Goal: Communication & Community: Participate in discussion

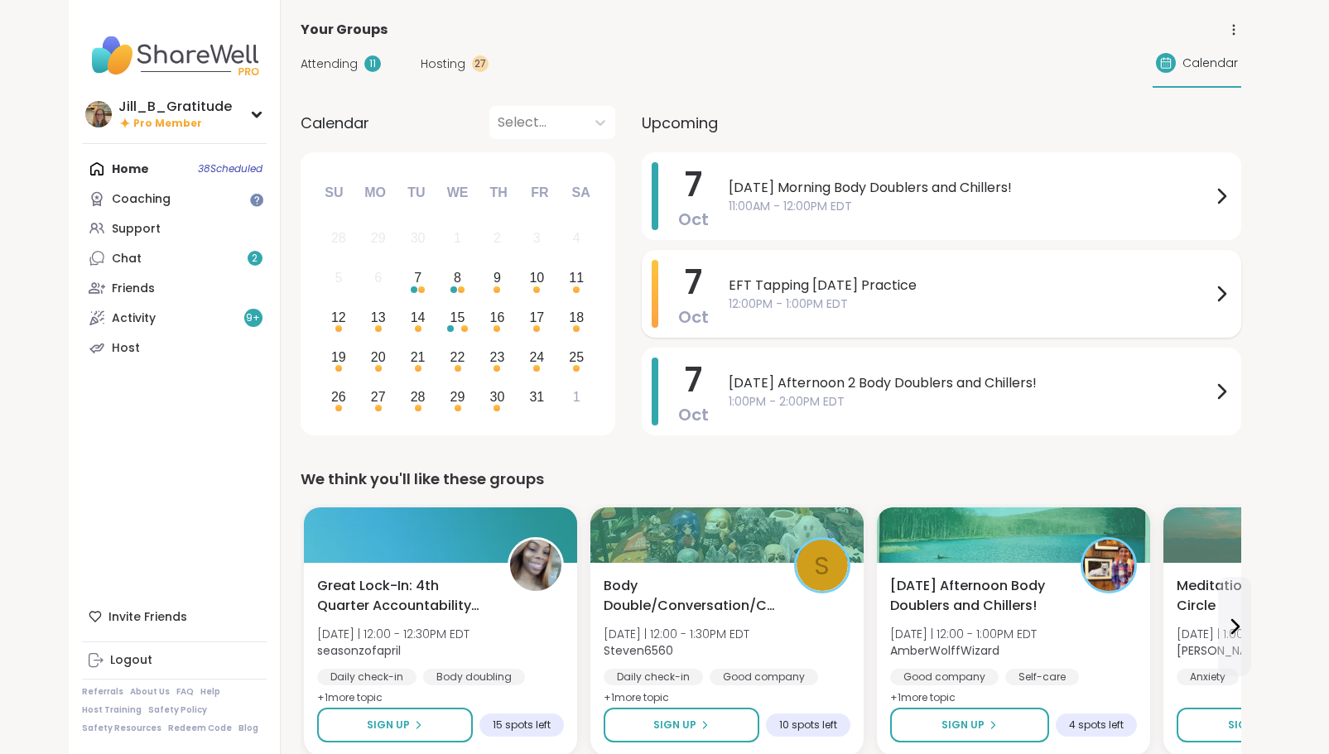
click at [796, 293] on span "EFT Tapping [DATE] Practice" at bounding box center [969, 286] width 483 height 20
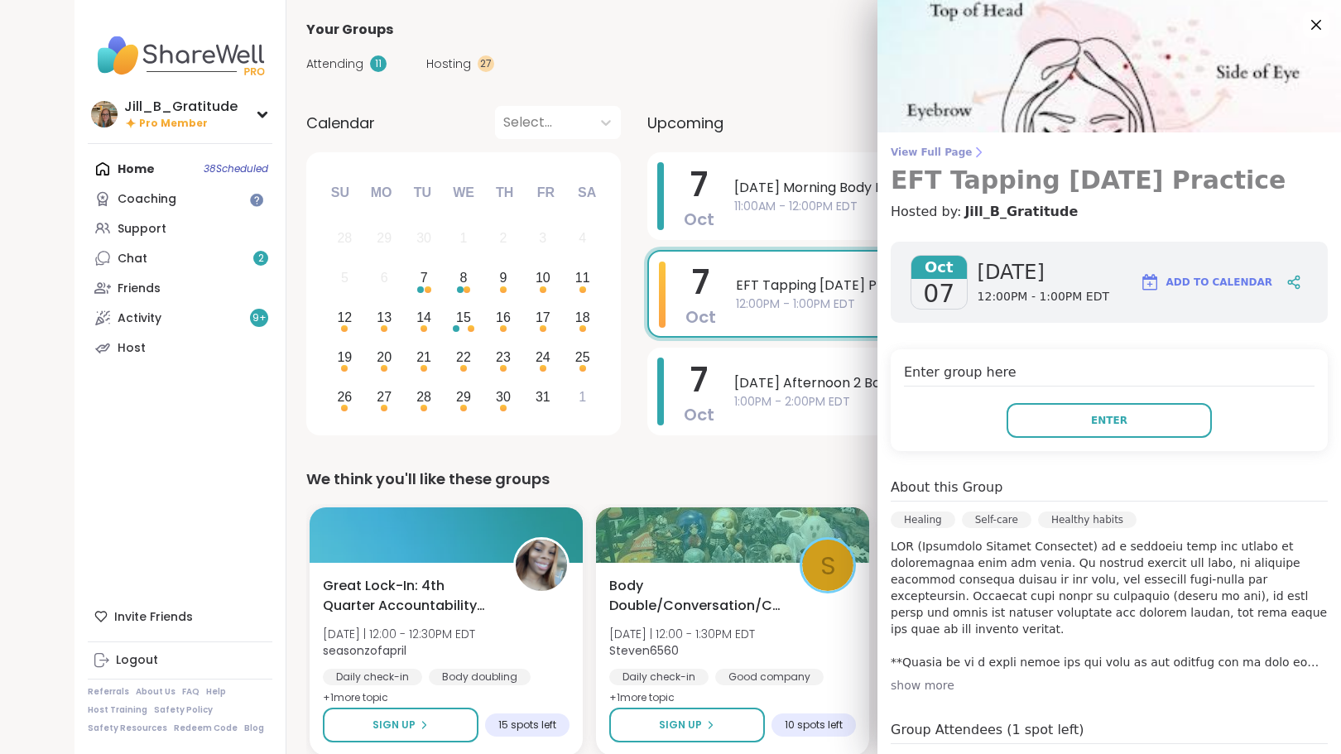
click at [919, 148] on span "View Full Page" at bounding box center [1109, 152] width 437 height 13
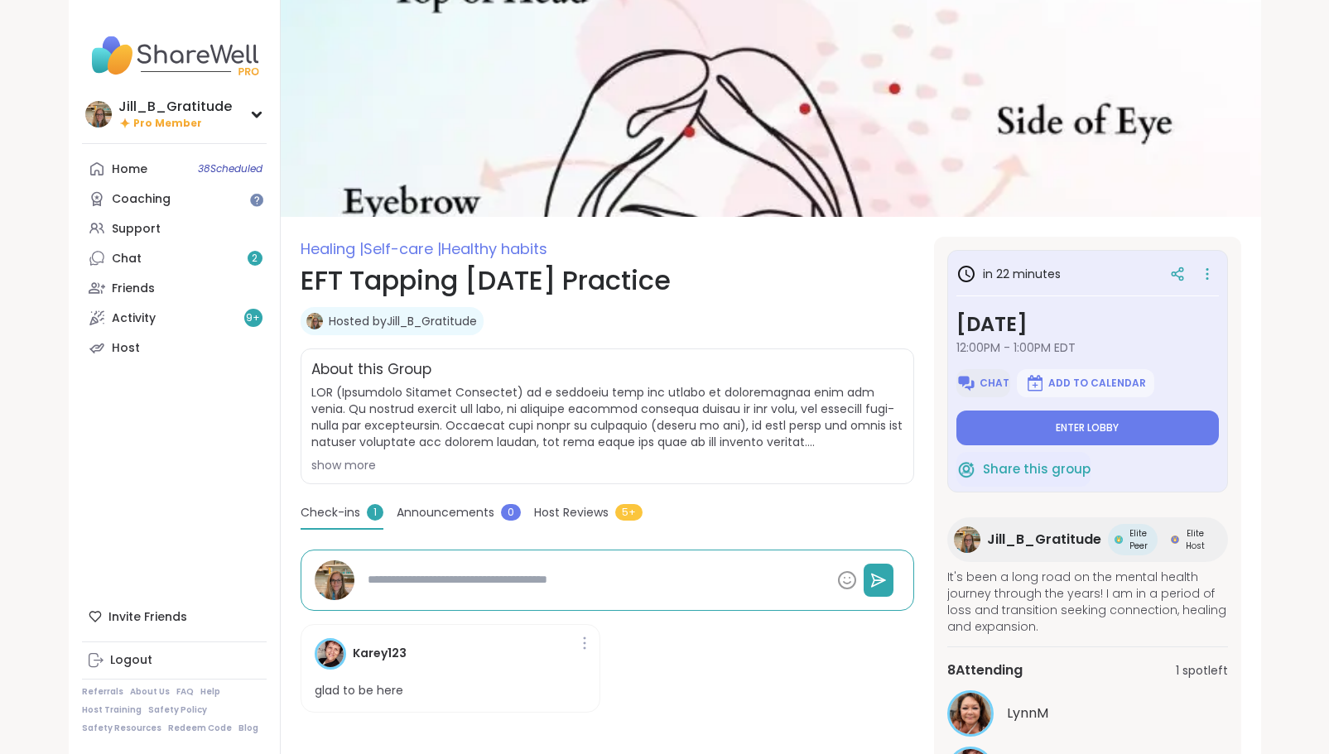
click at [984, 379] on span "Chat" at bounding box center [994, 383] width 30 height 13
type textarea "*"
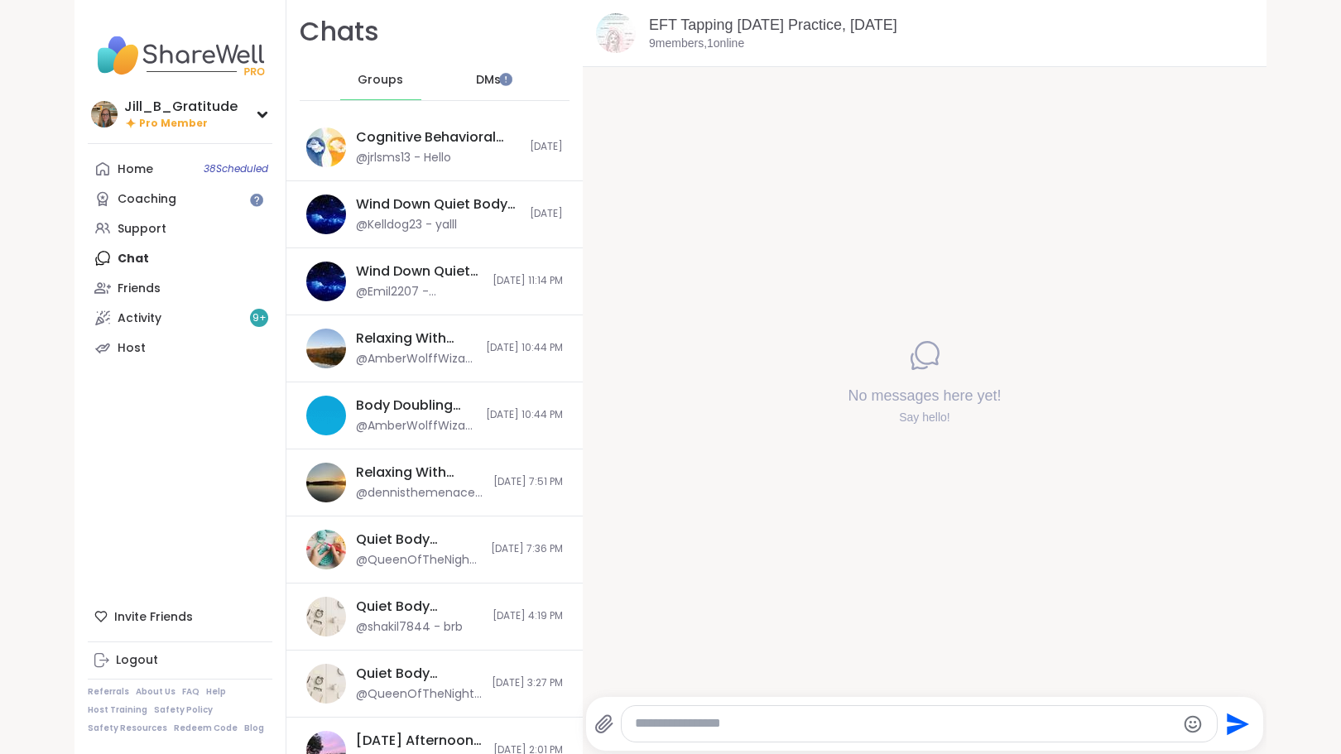
click at [728, 738] on div at bounding box center [919, 724] width 595 height 36
click at [728, 737] on div at bounding box center [919, 724] width 595 height 36
click at [726, 734] on div at bounding box center [919, 724] width 595 height 36
click at [599, 723] on icon at bounding box center [604, 724] width 20 height 20
click at [0, 0] on input "file" at bounding box center [0, 0] width 0 height 0
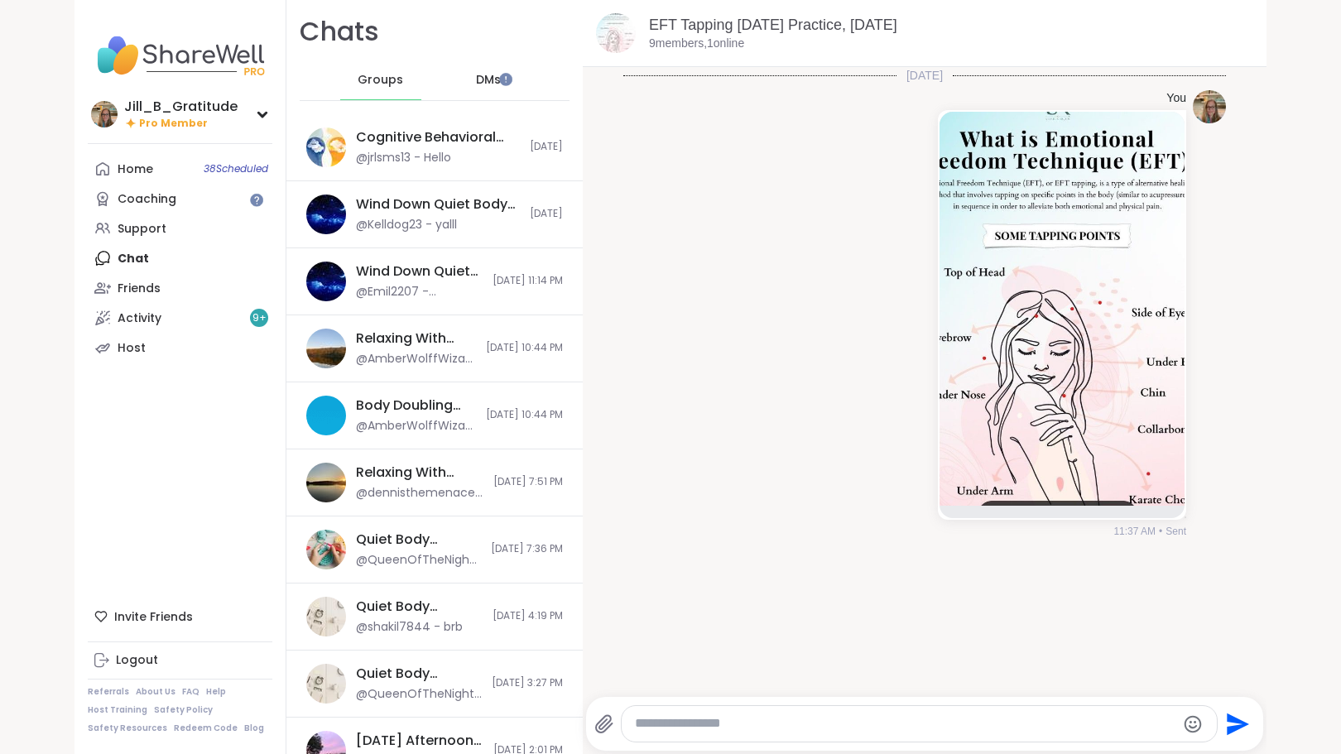
click at [817, 728] on textarea "Type your message" at bounding box center [905, 723] width 541 height 17
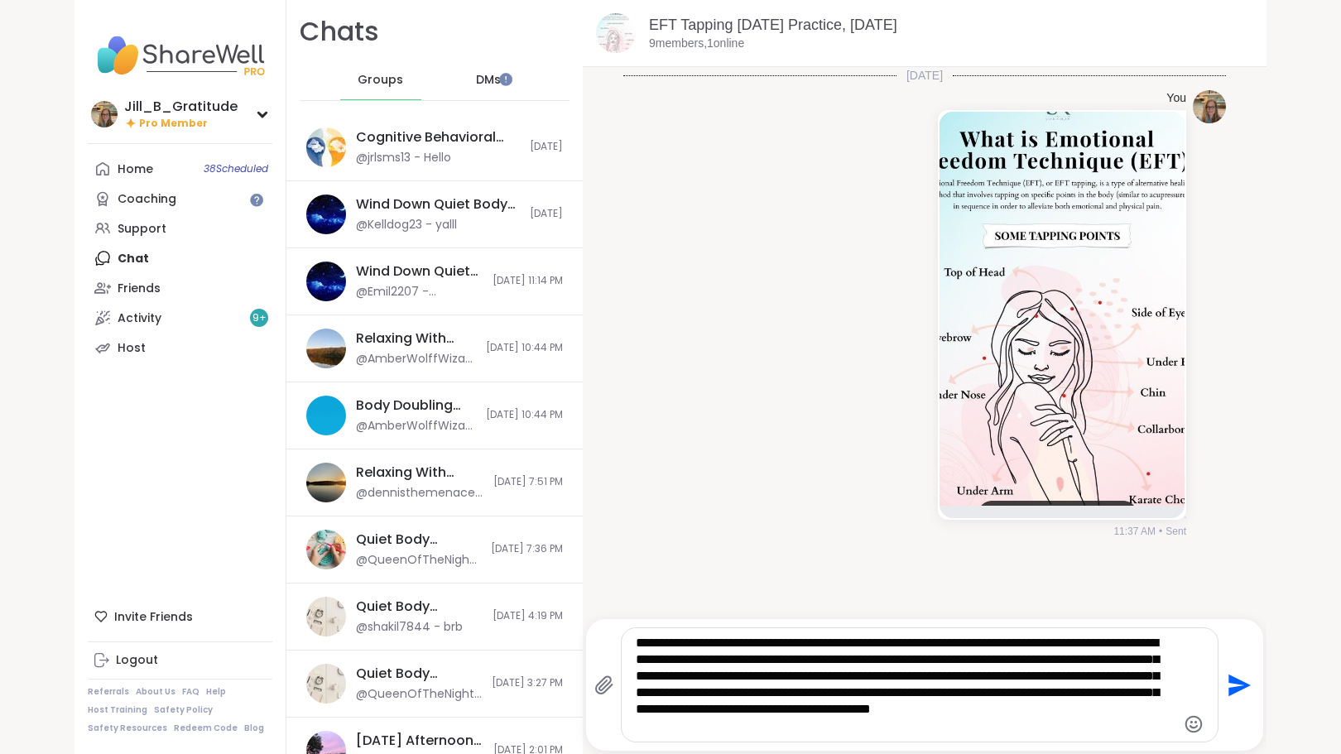
type textarea "**********"
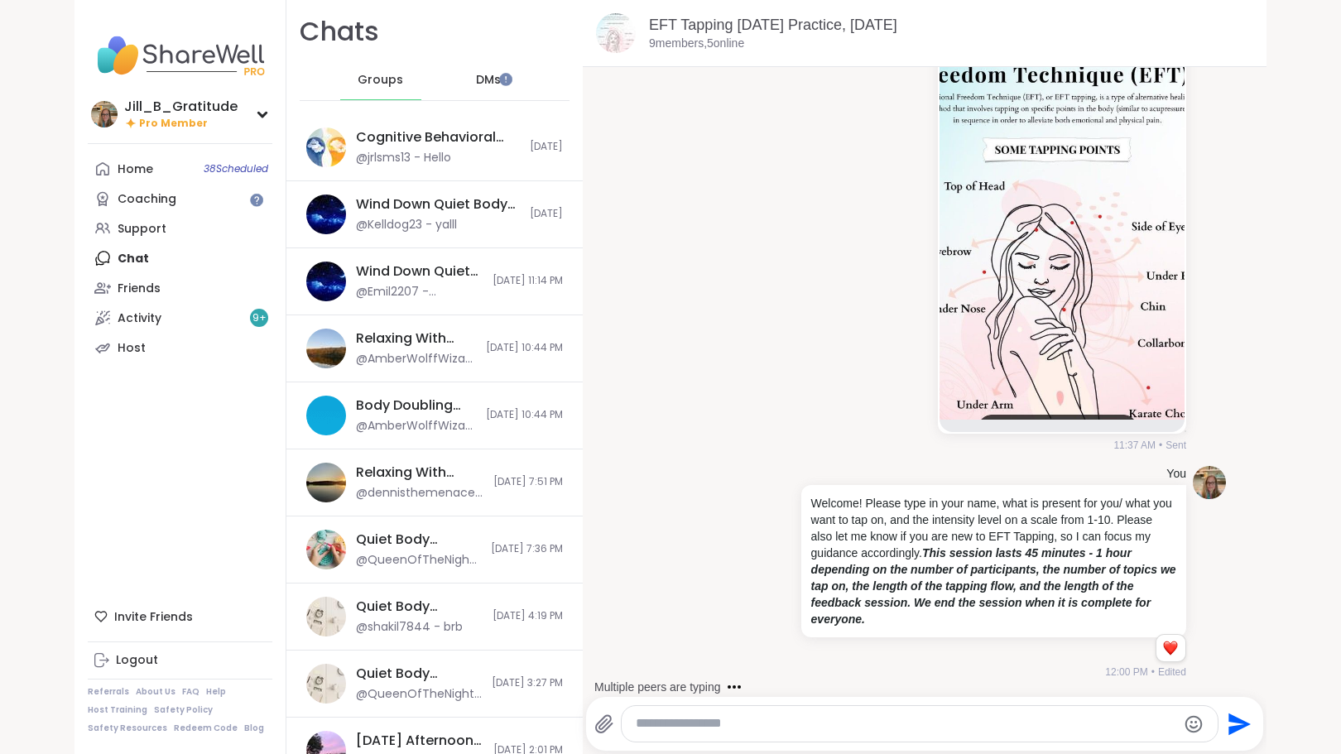
scroll to position [207, 0]
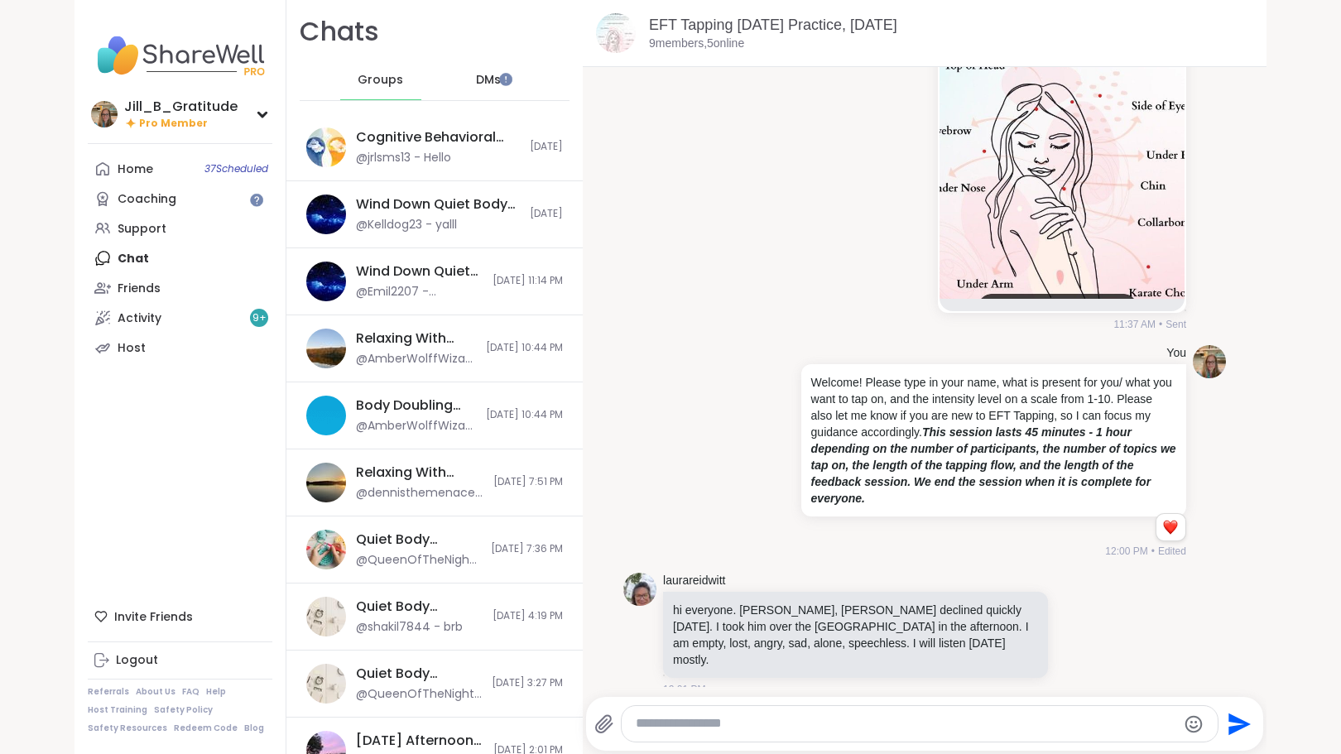
click at [478, 82] on span "DMs" at bounding box center [488, 80] width 25 height 17
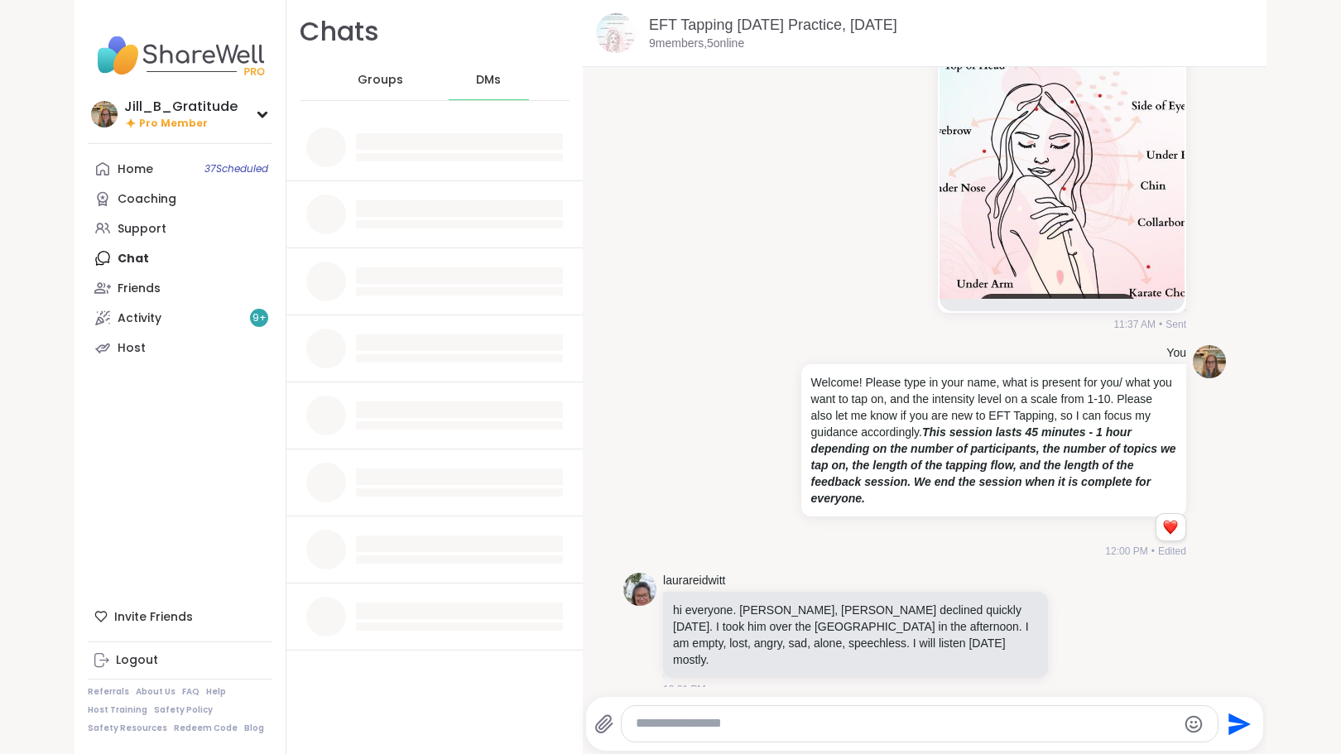
click at [377, 79] on span "Groups" at bounding box center [381, 80] width 46 height 17
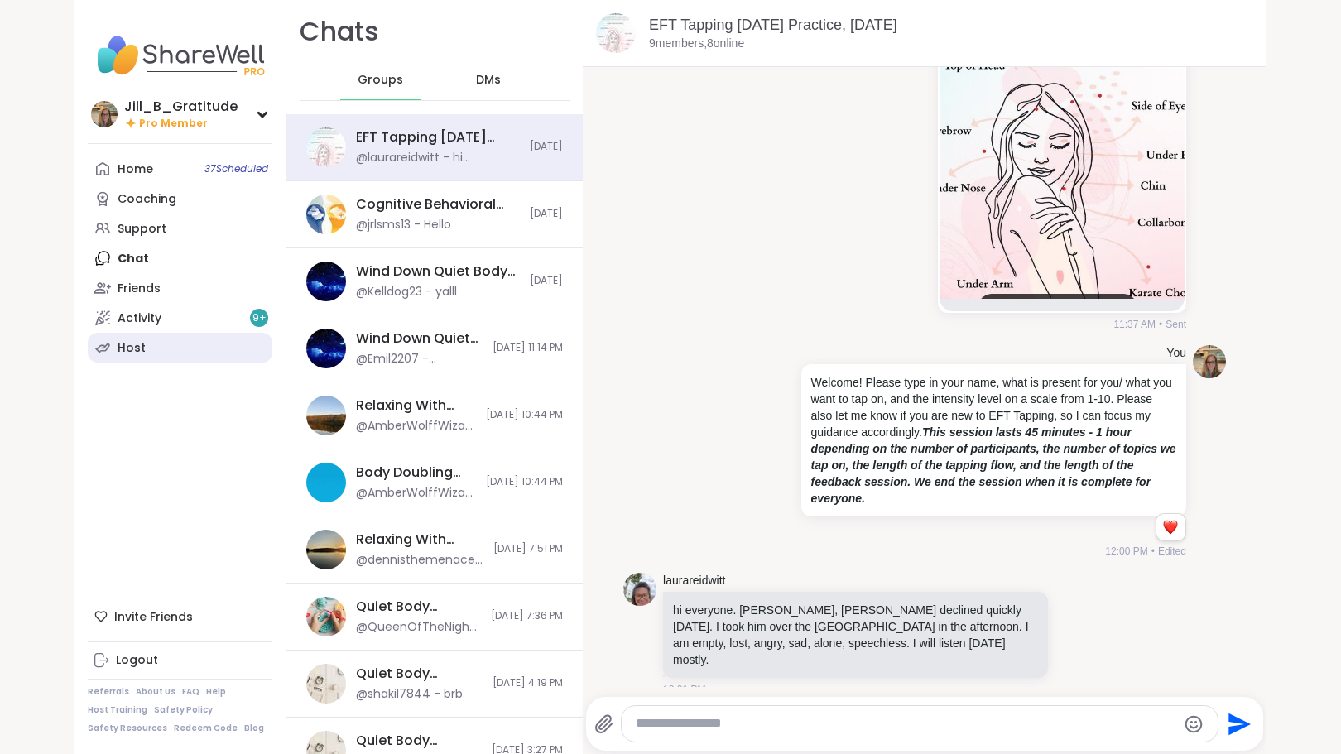
click at [224, 341] on link "Host" at bounding box center [180, 348] width 185 height 30
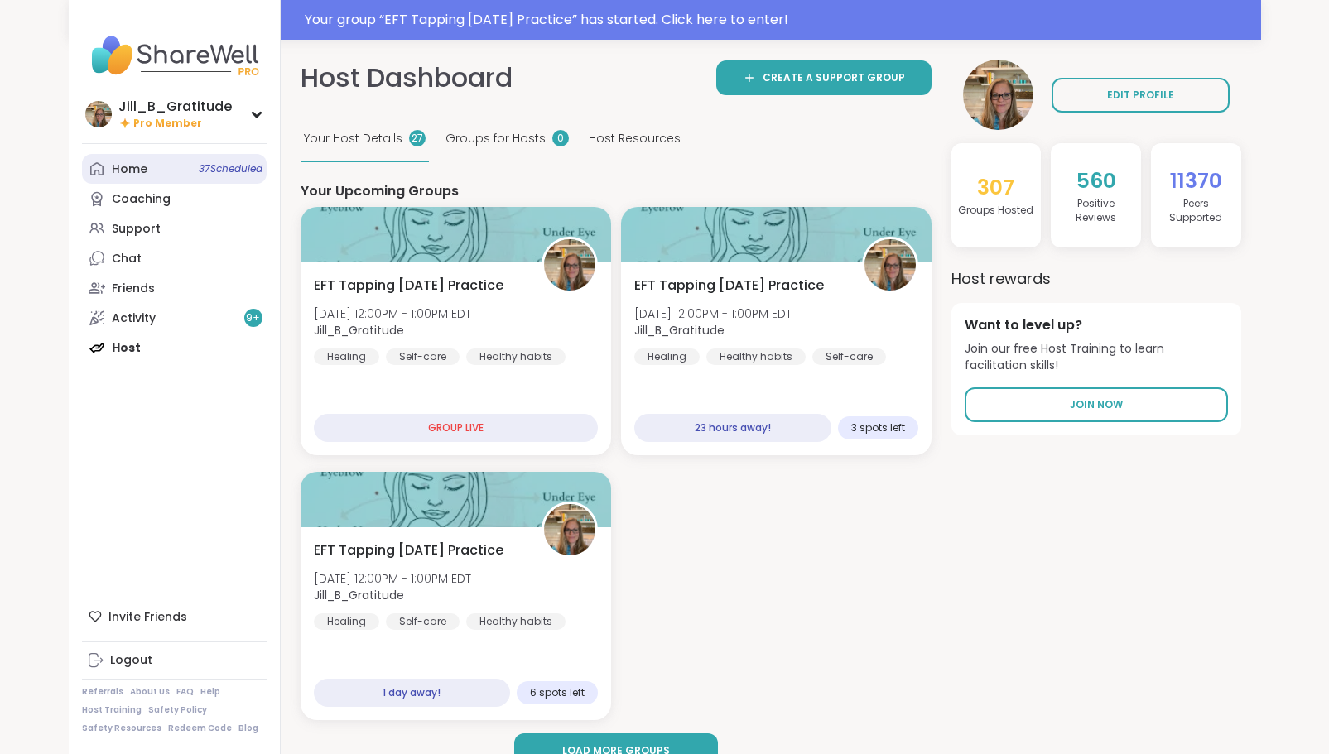
click at [198, 180] on link "Home 37 Scheduled" at bounding box center [174, 169] width 185 height 30
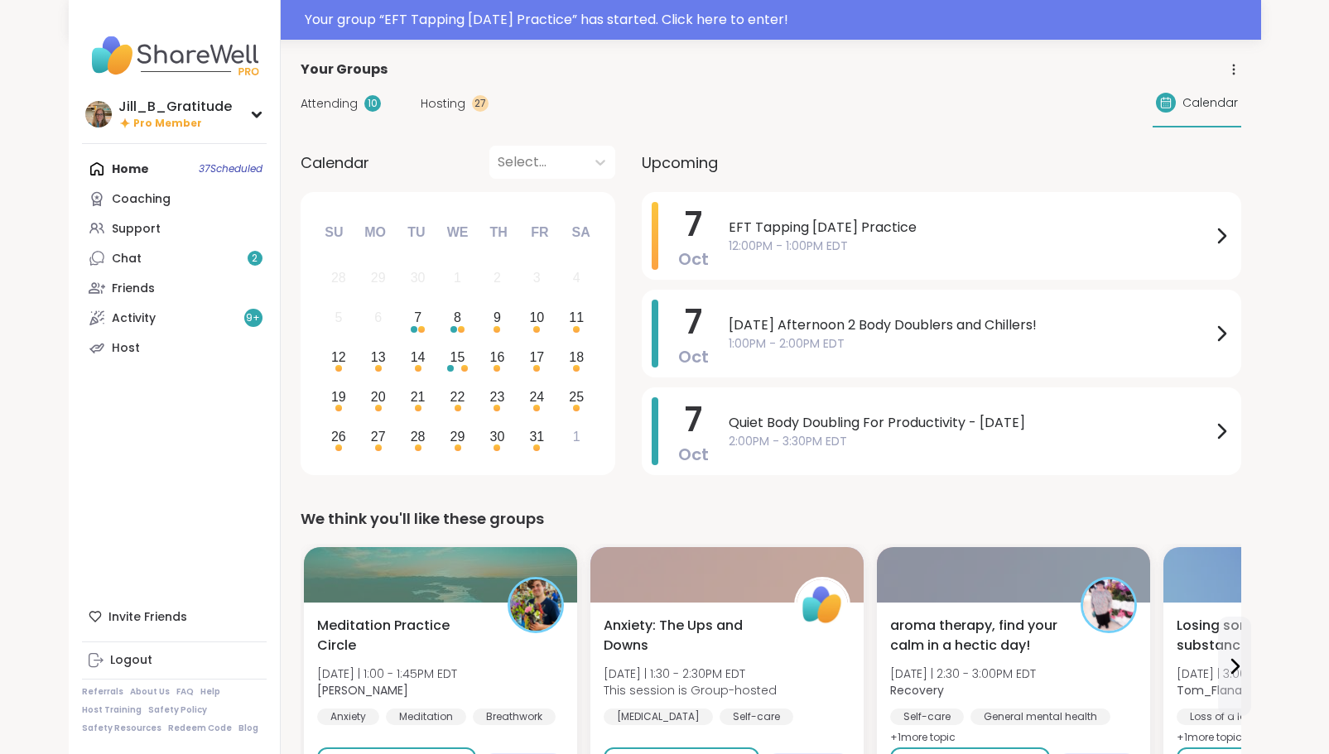
click at [426, 108] on span "Hosting" at bounding box center [443, 103] width 45 height 17
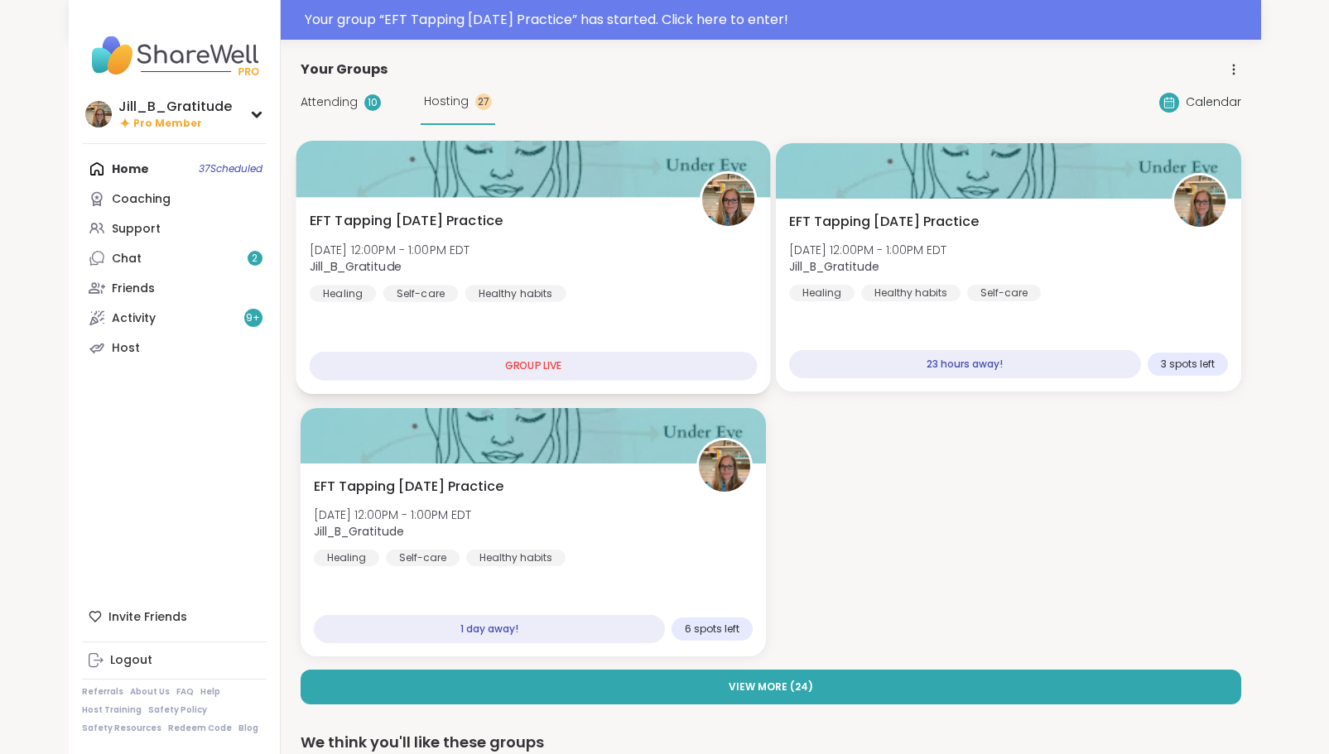
click at [678, 243] on div "EFT Tapping [DATE] Practice [DATE] 12:00PM - 1:00PM EDT Jill_B_Gratitude Healin…" at bounding box center [533, 256] width 448 height 91
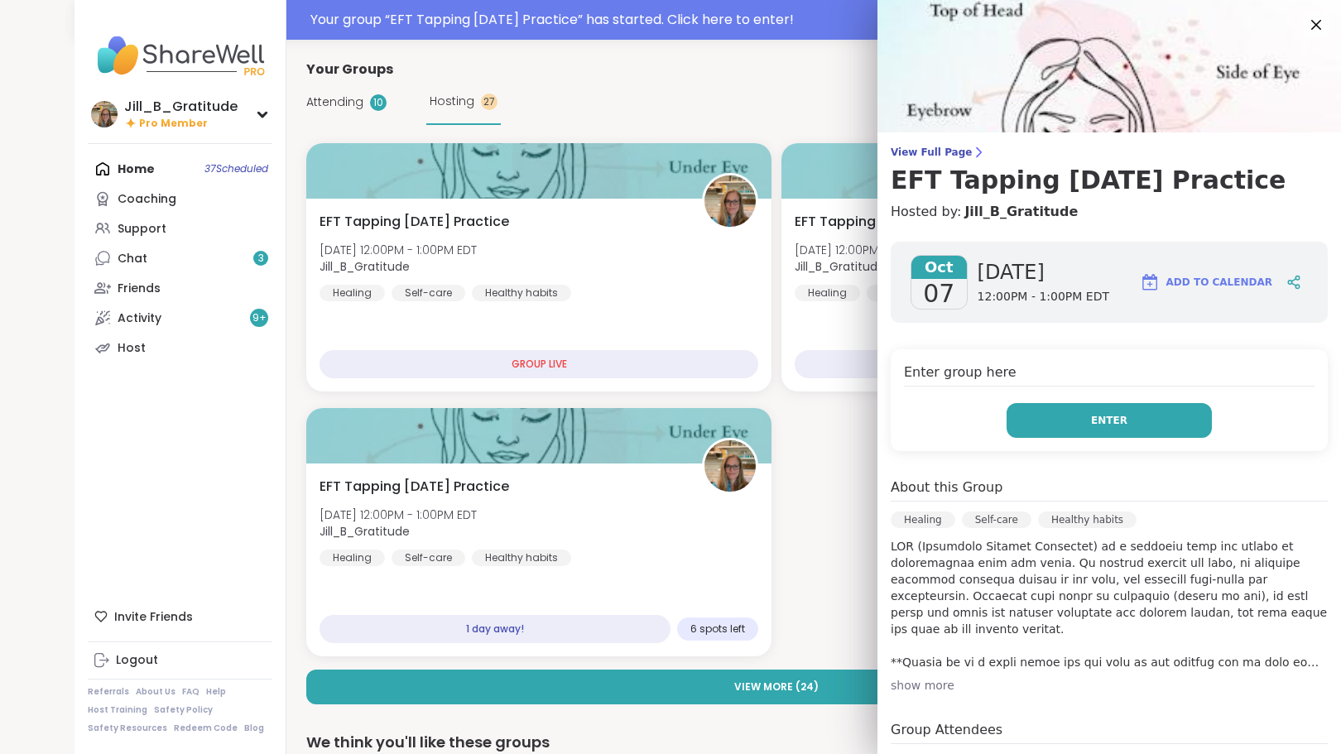
click at [1094, 428] on button "Enter" at bounding box center [1109, 420] width 205 height 35
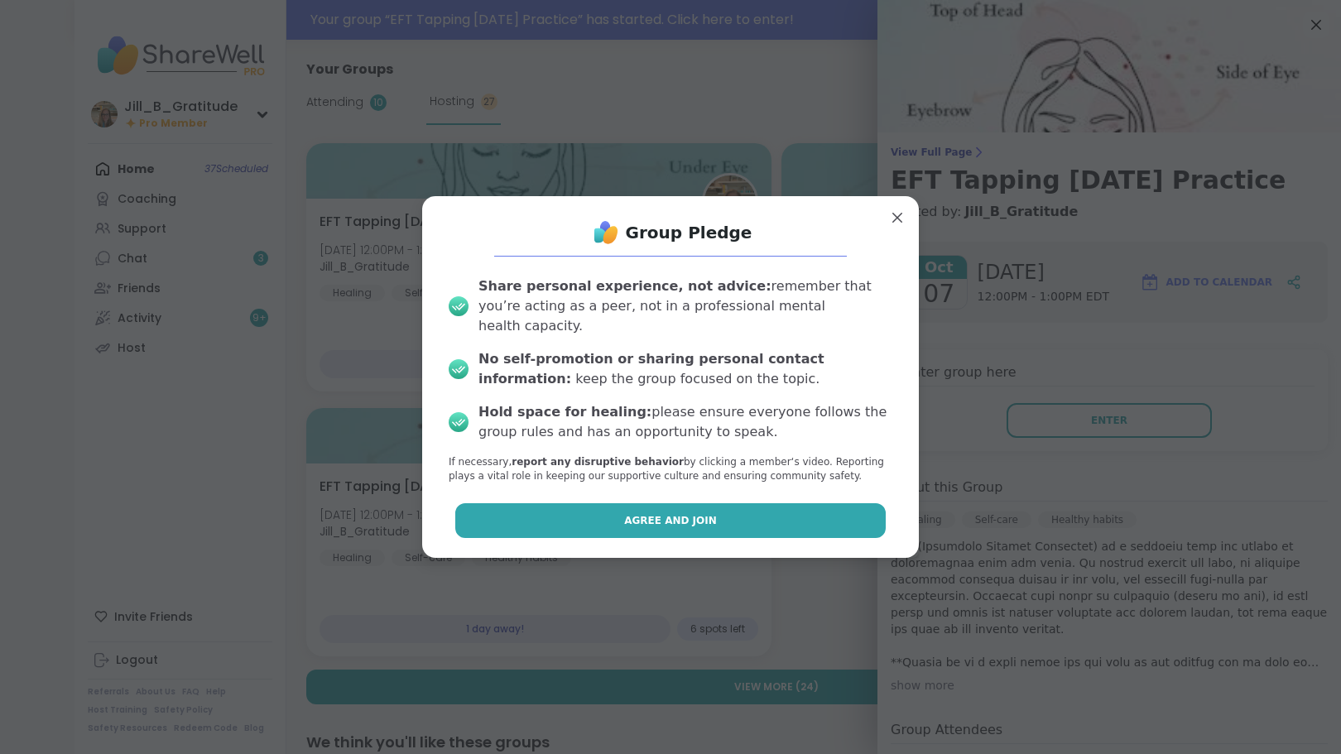
click at [770, 520] on button "Agree and Join" at bounding box center [670, 520] width 431 height 35
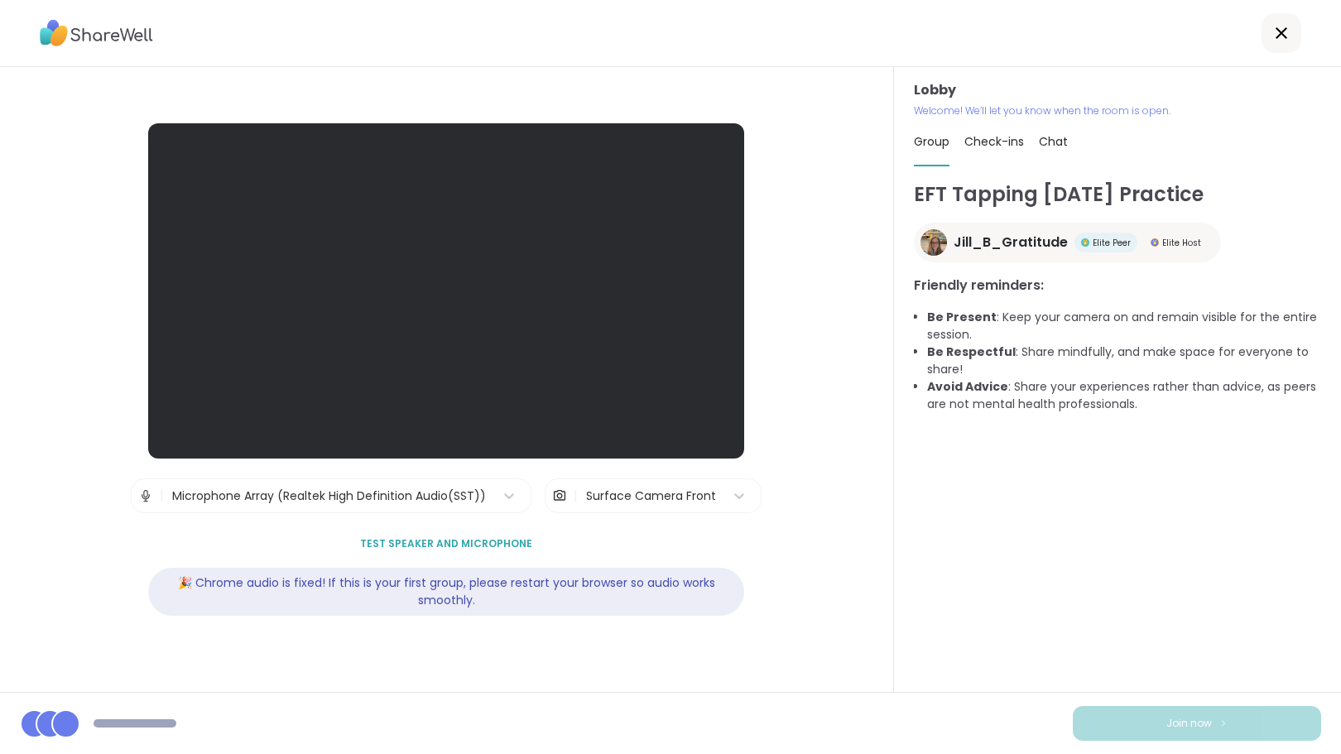
click at [1096, 594] on div "EFT Tapping [DATE] Practice Jill_B_Gratitude Elite Peer Elite Host Friendly rem…" at bounding box center [1117, 429] width 407 height 498
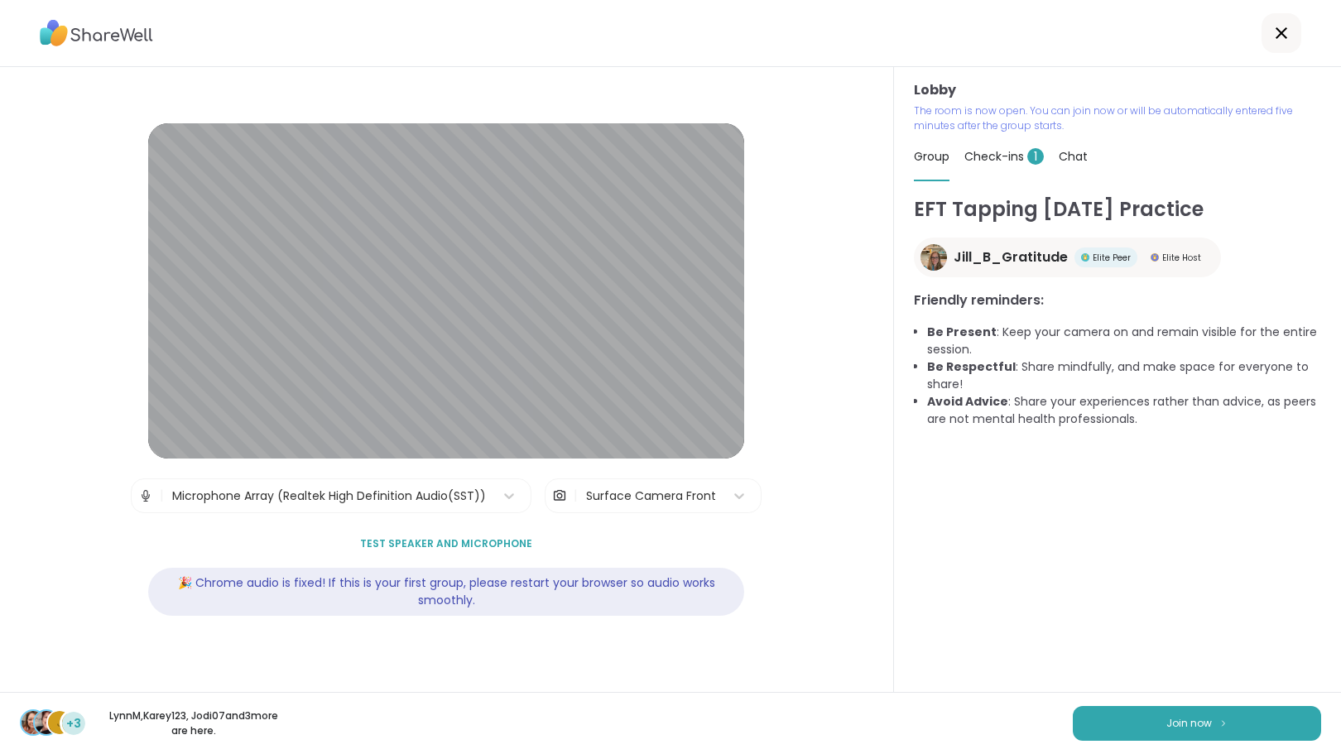
click at [1066, 155] on span "Chat" at bounding box center [1073, 156] width 29 height 17
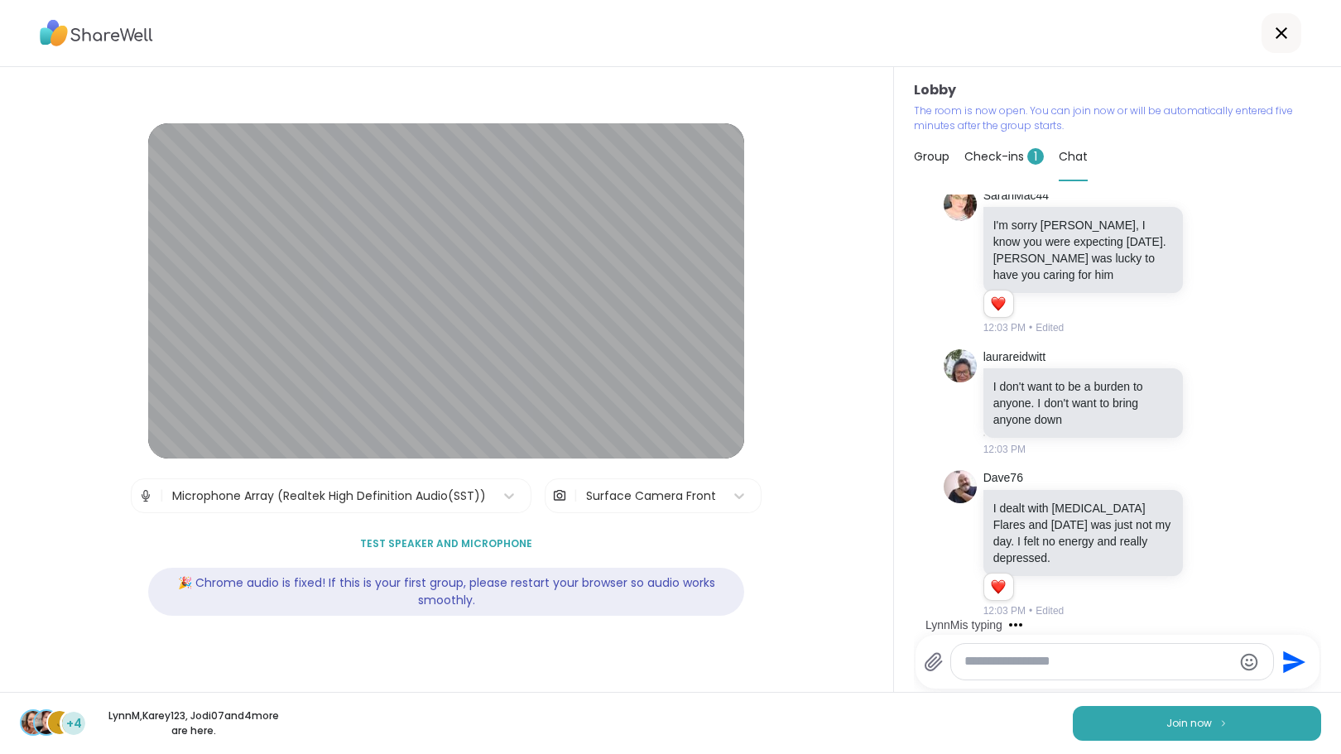
scroll to position [1264, 0]
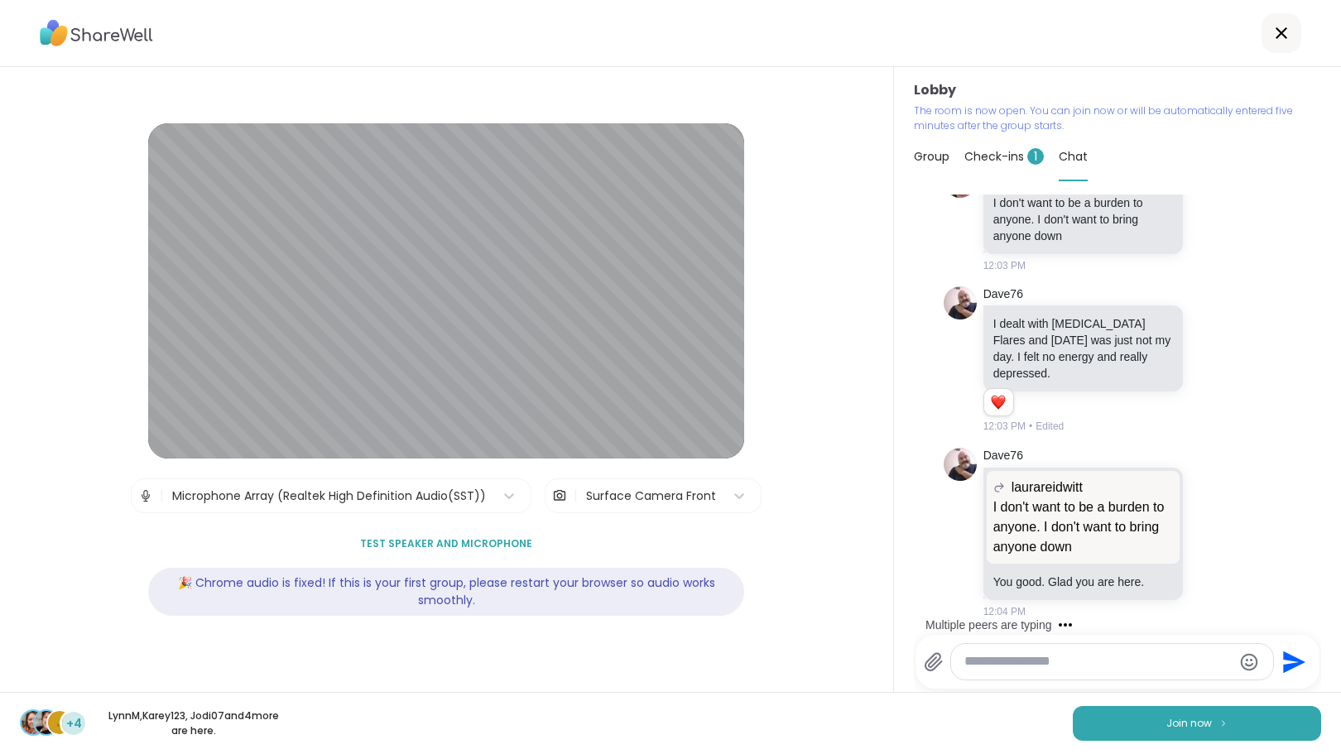
click at [974, 151] on span "Check-ins 1" at bounding box center [1003, 156] width 79 height 17
type textarea "*"
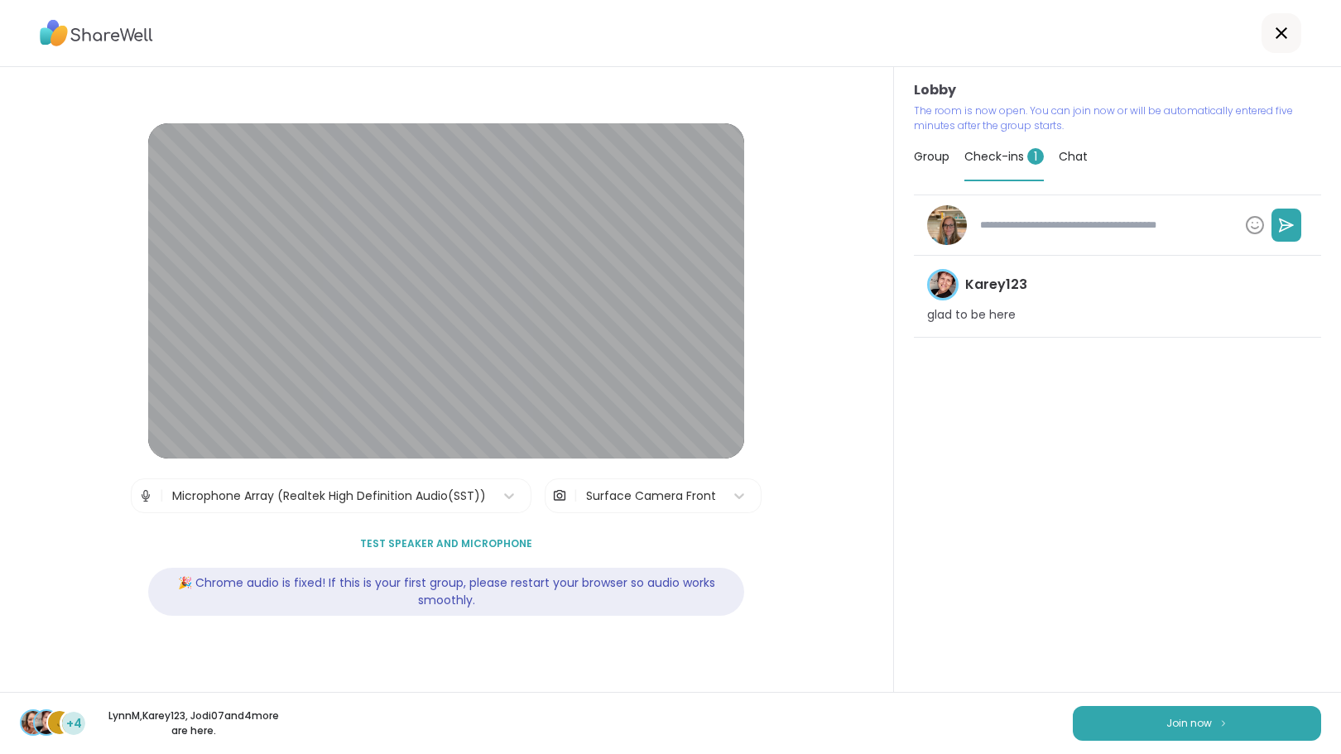
click at [1063, 151] on span "Chat" at bounding box center [1073, 156] width 29 height 17
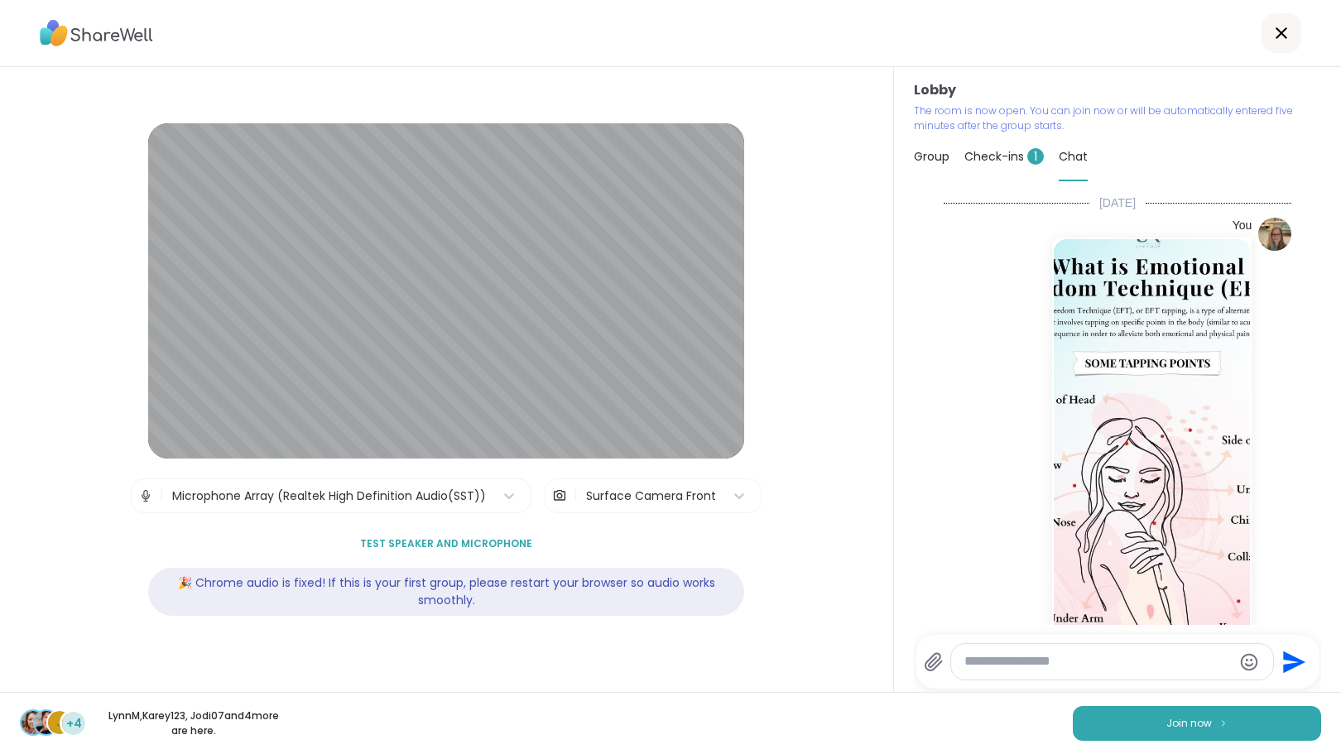
scroll to position [1248, 0]
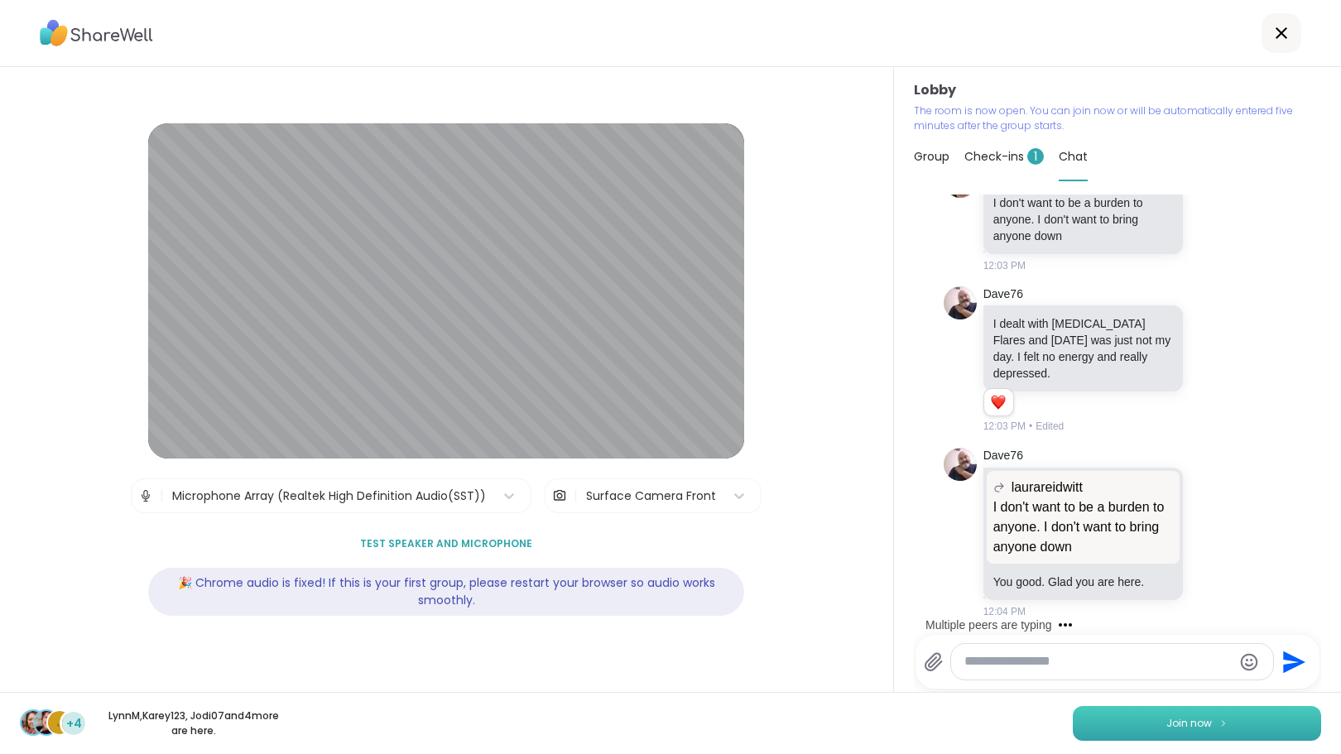
click at [1166, 724] on span "Join now" at bounding box center [1189, 723] width 46 height 15
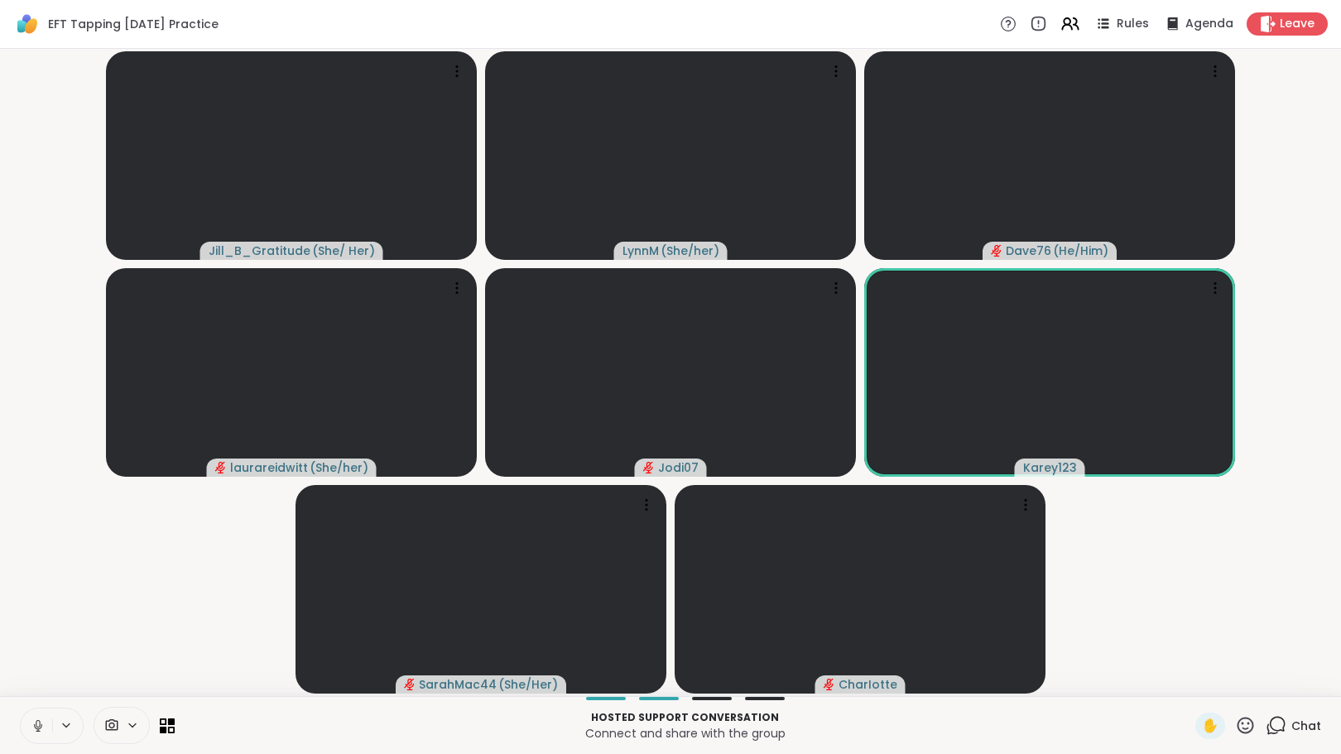
click at [1267, 724] on icon at bounding box center [1276, 725] width 21 height 21
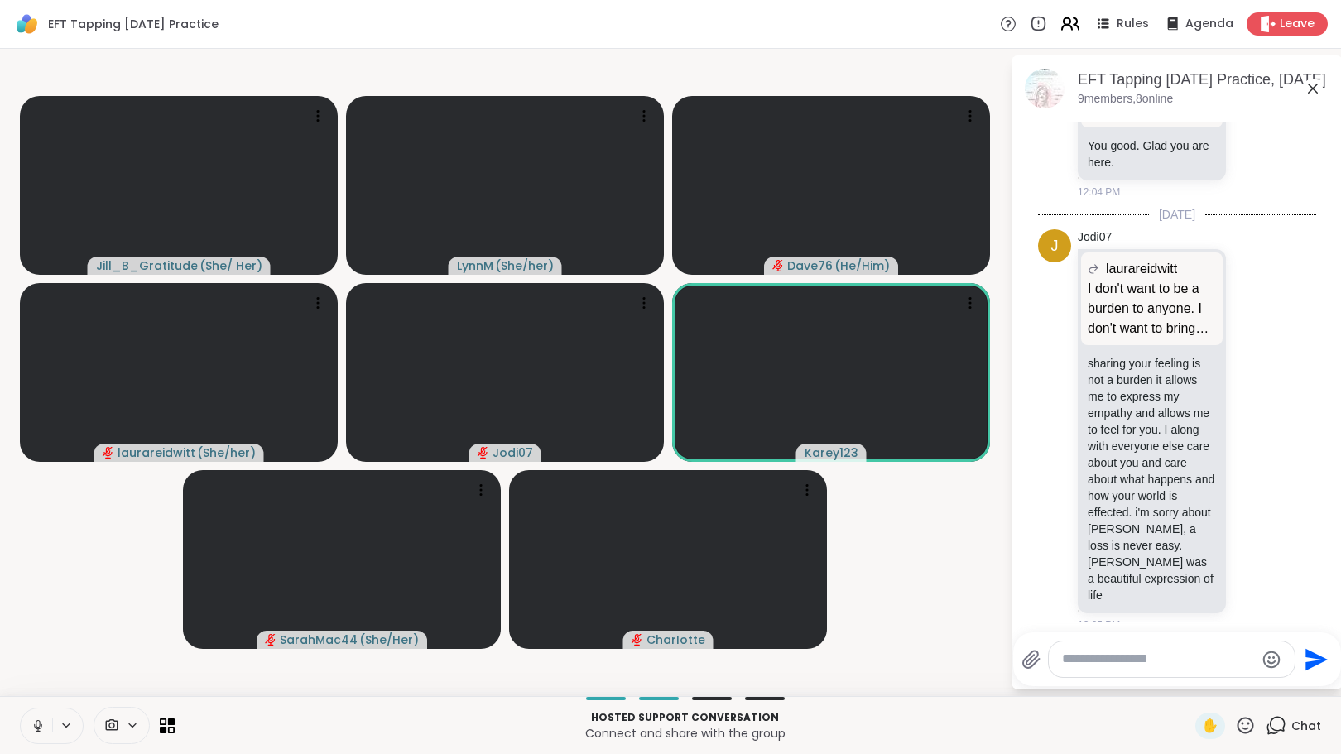
scroll to position [2047, 0]
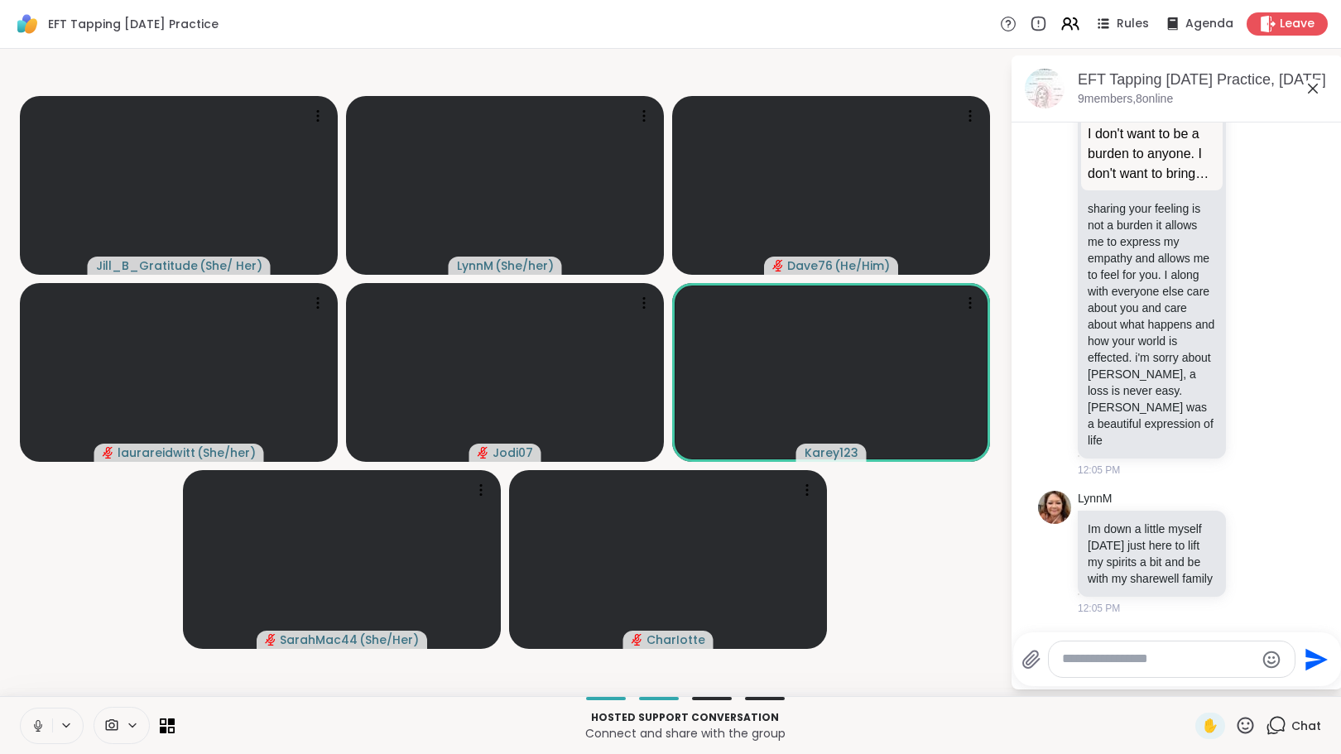
click at [1048, 15] on div "Rules Agenda Leave" at bounding box center [1164, 23] width 328 height 23
click at [1065, 23] on icon at bounding box center [1070, 23] width 21 height 21
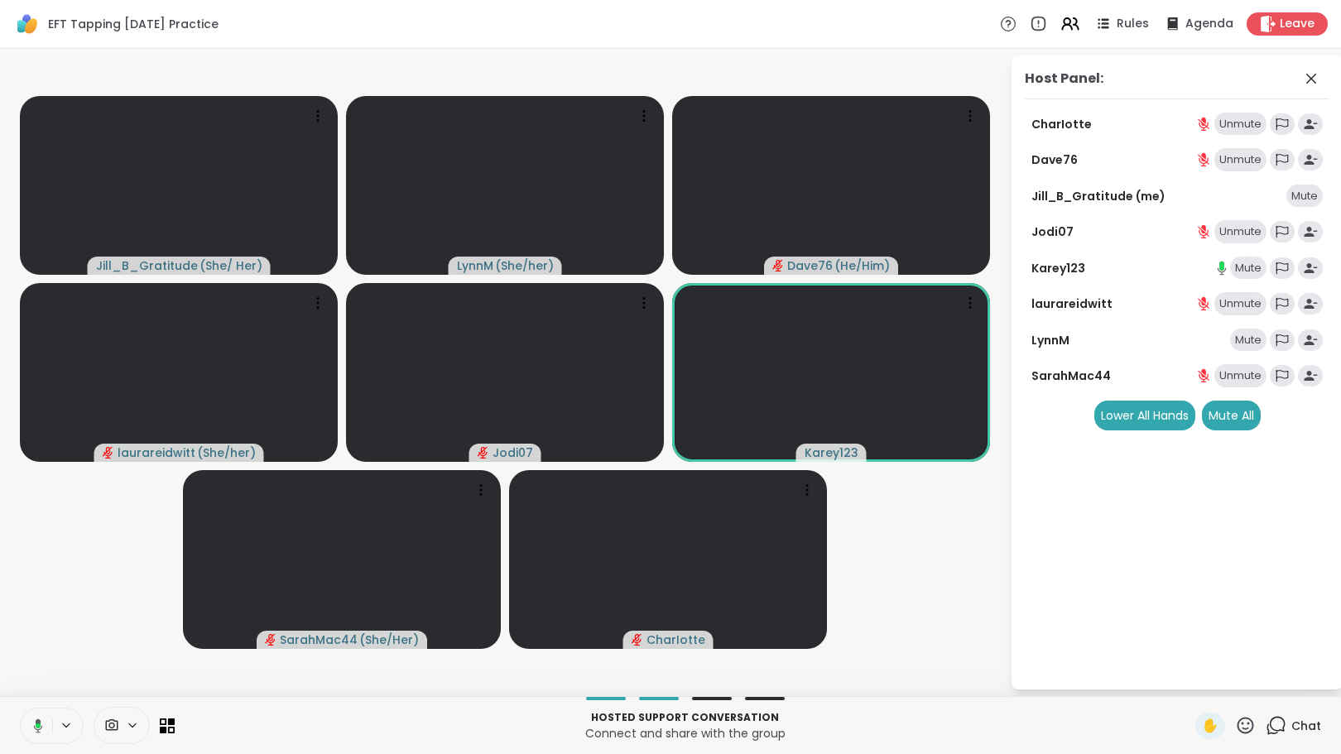
click at [1233, 276] on div "Mute" at bounding box center [1248, 268] width 36 height 23
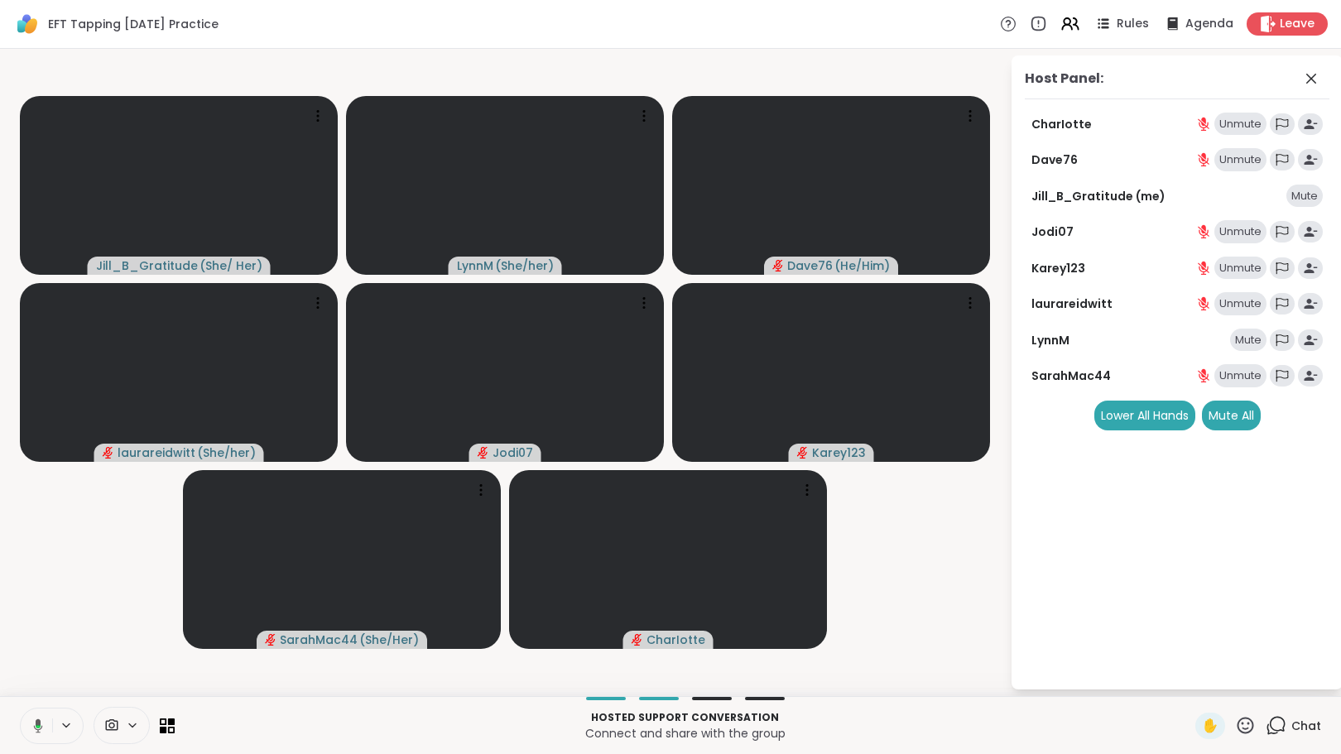
click at [1240, 339] on div "Mute" at bounding box center [1248, 340] width 36 height 23
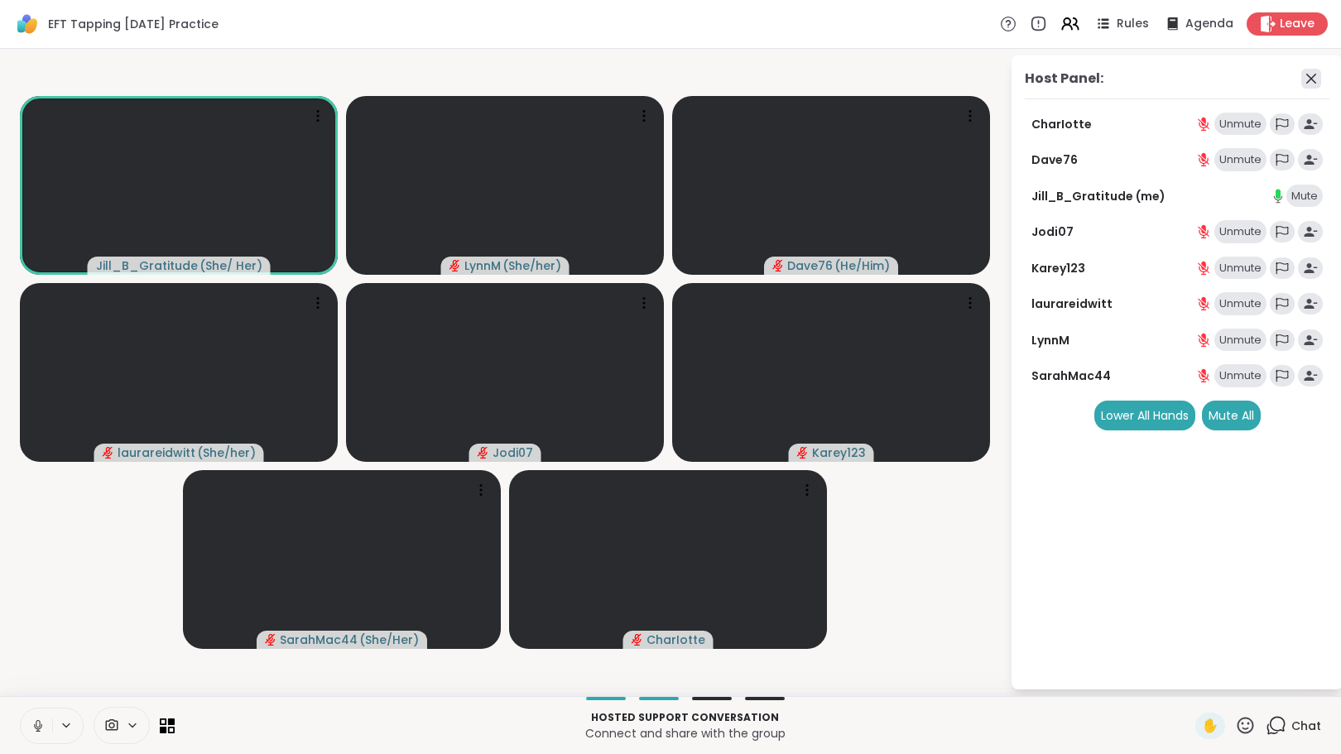
click at [1309, 80] on icon at bounding box center [1311, 79] width 10 height 10
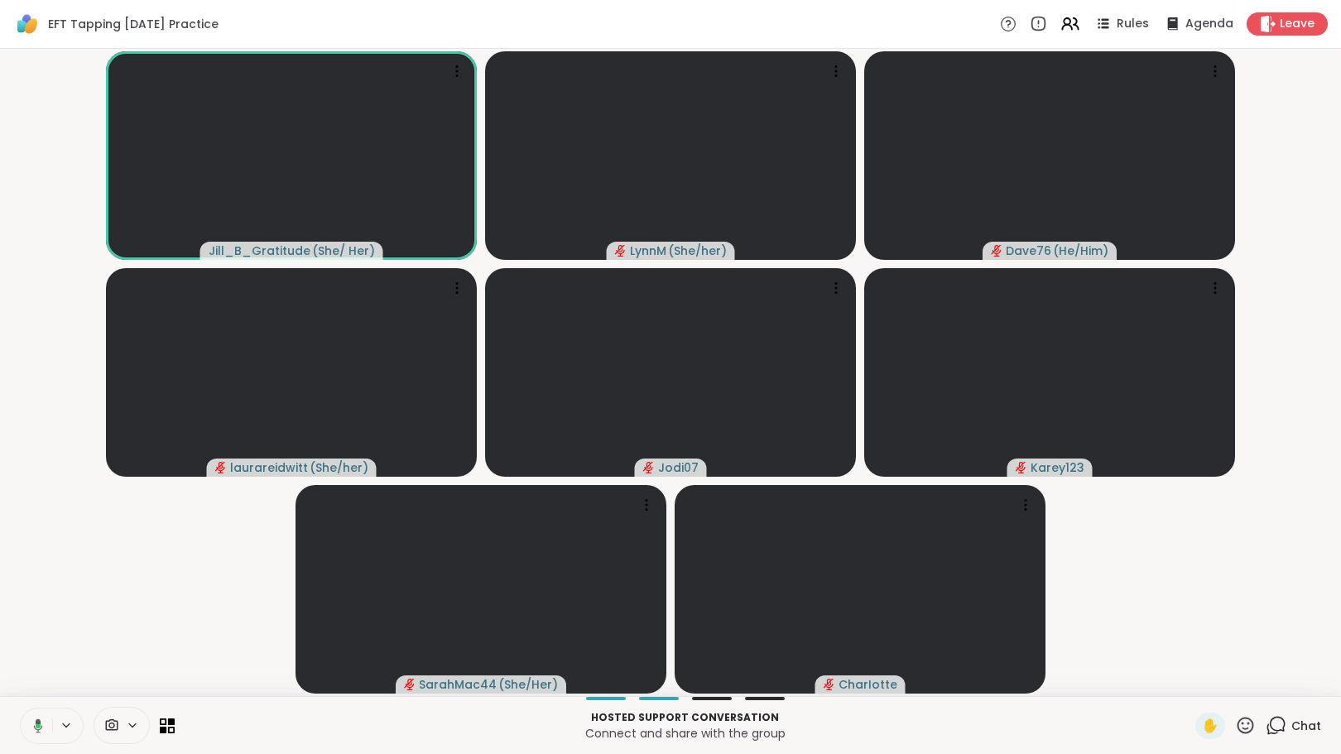
click at [1271, 720] on icon at bounding box center [1276, 725] width 21 height 21
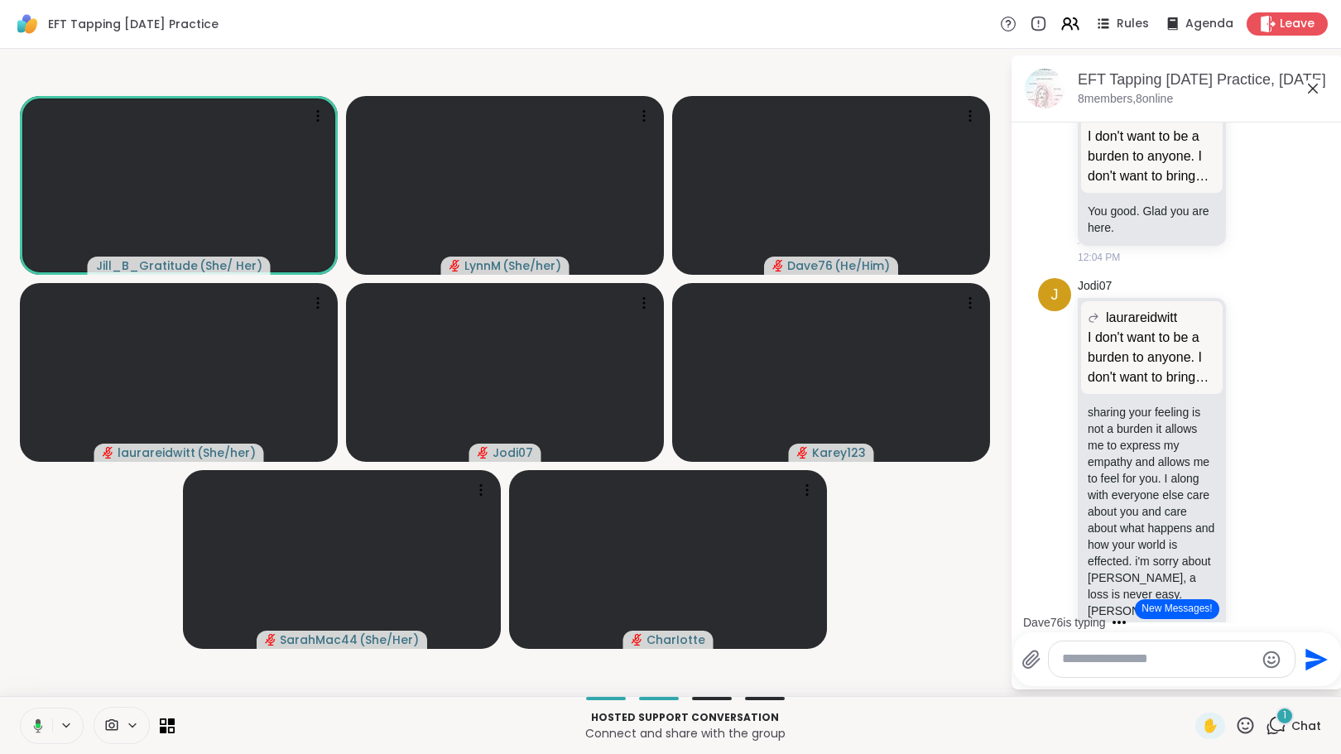
scroll to position [1832, 0]
drag, startPoint x: 1330, startPoint y: 485, endPoint x: 1331, endPoint y: 498, distance: 13.3
click at [1328, 498] on html "EFT Tapping [DATE] Practice Rules Agenda Leave Jill_B_Gratitude ( She/ Her ) [P…" at bounding box center [670, 377] width 1341 height 754
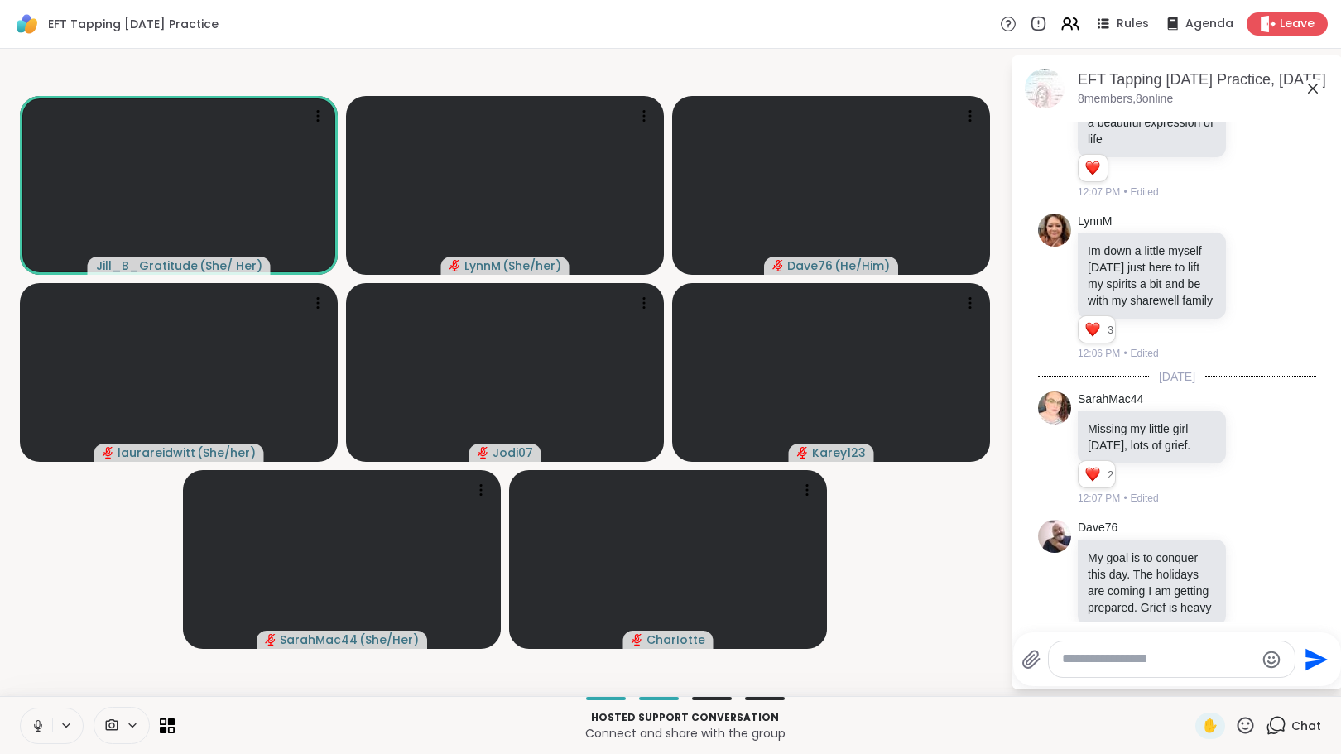
scroll to position [2401, 0]
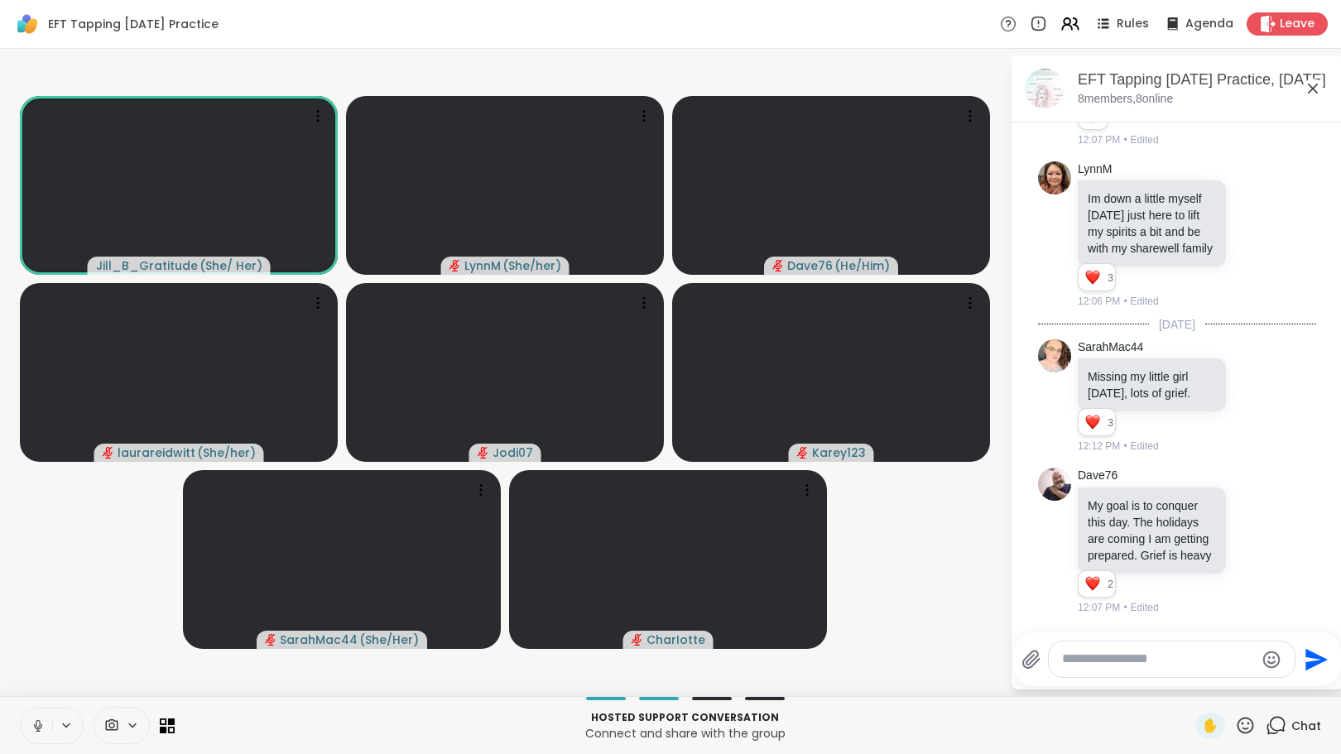
click at [1159, 659] on textarea "Type your message" at bounding box center [1158, 659] width 193 height 17
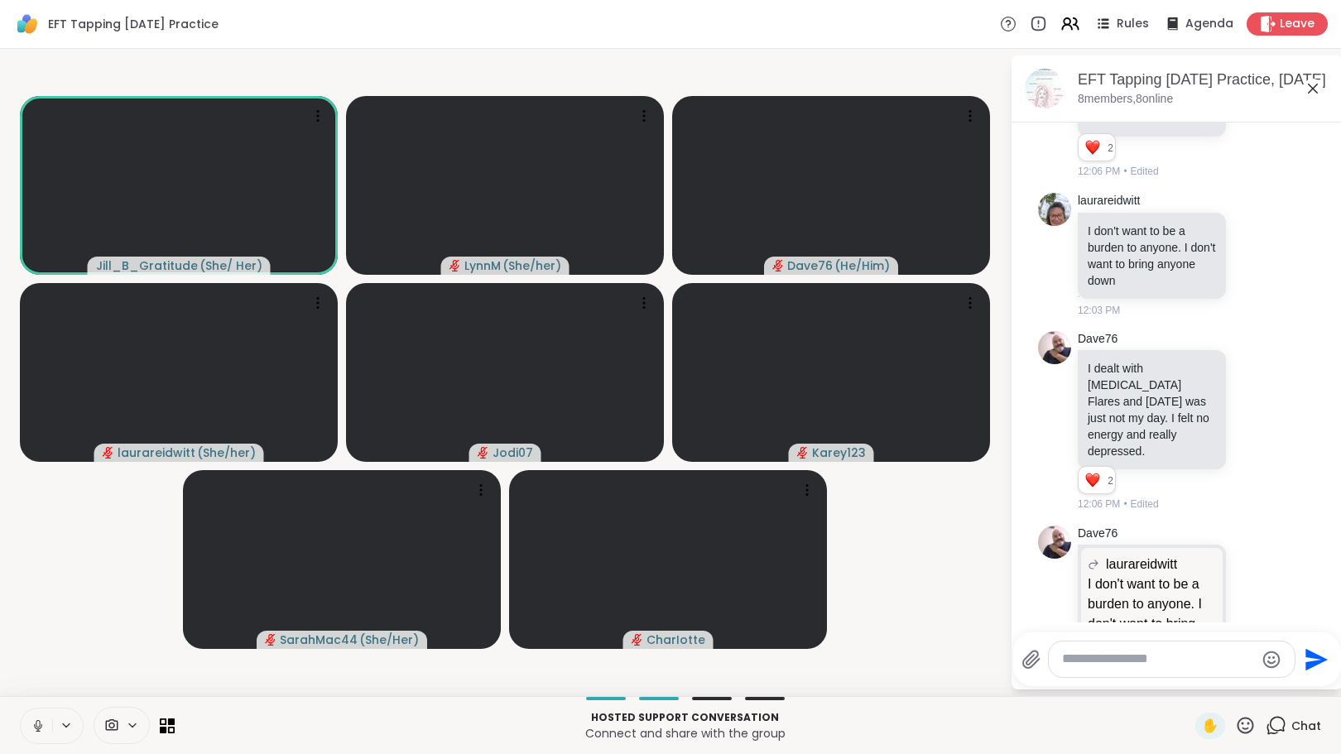
scroll to position [1382, 0]
drag, startPoint x: 1317, startPoint y: 402, endPoint x: 1320, endPoint y: 443, distance: 40.6
click at [1320, 443] on div "[DATE] You 11:37 AM • Sent You Welcome! Please type in your name, what is prese…" at bounding box center [1177, 373] width 331 height 500
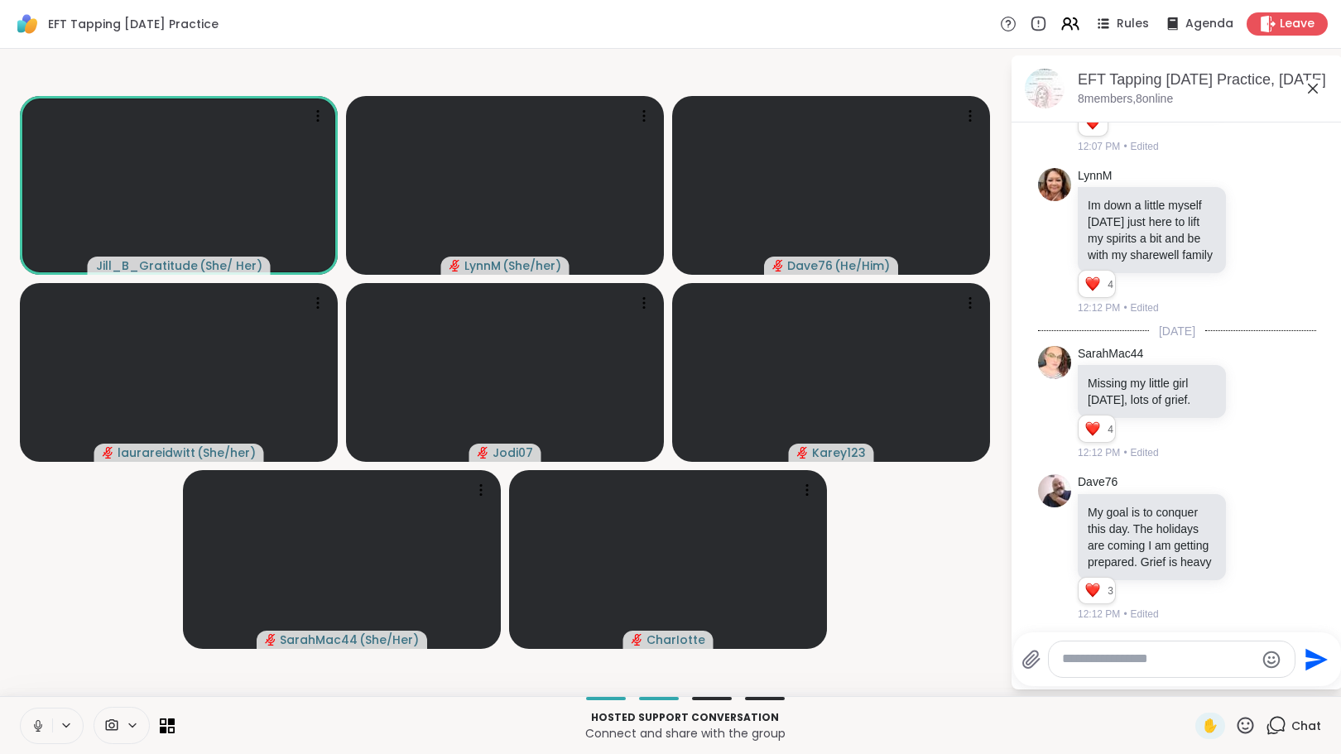
scroll to position [2401, 0]
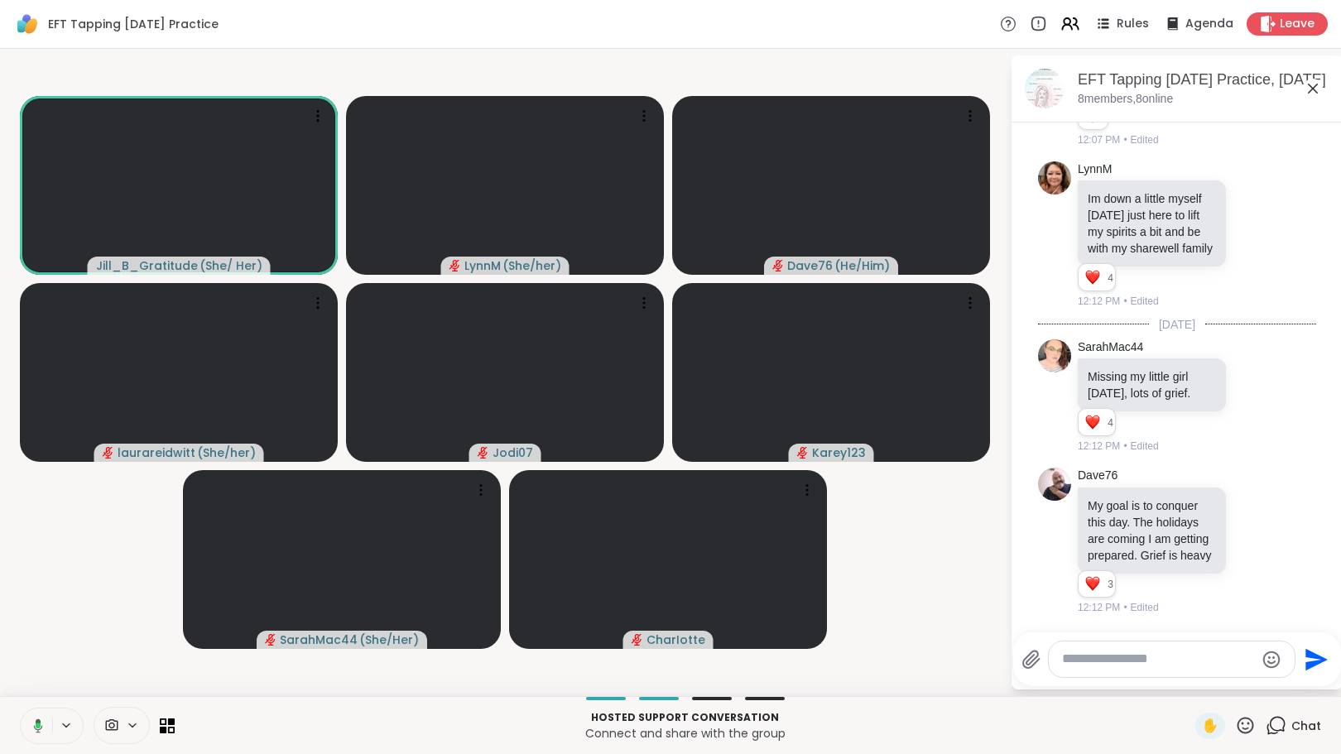
click at [1149, 663] on textarea "Type your message" at bounding box center [1158, 659] width 193 height 17
drag, startPoint x: 1329, startPoint y: 591, endPoint x: 1325, endPoint y: 577, distance: 14.5
click at [1325, 577] on html "EFT Tapping [DATE] Practice Rules Agenda Leave Jill_B_Gratitude ( She/ Her ) [P…" at bounding box center [670, 377] width 1341 height 754
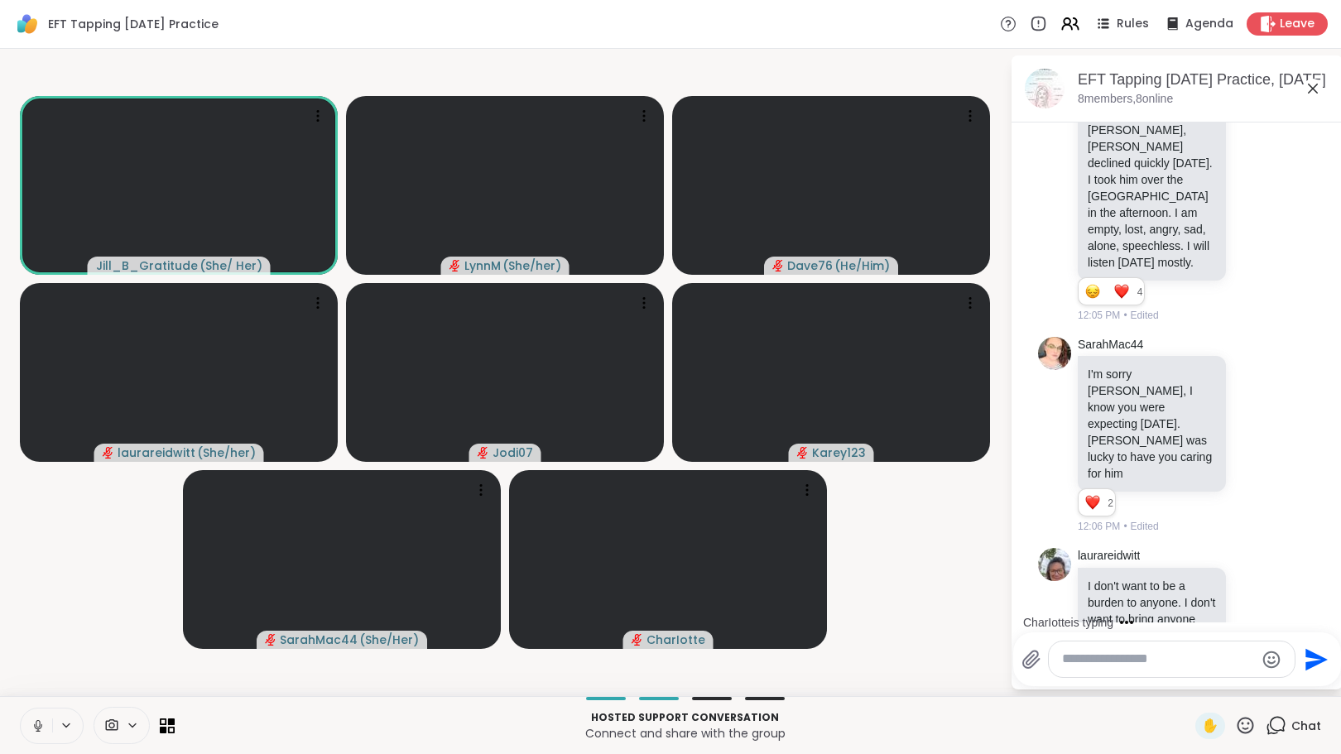
scroll to position [1031, 0]
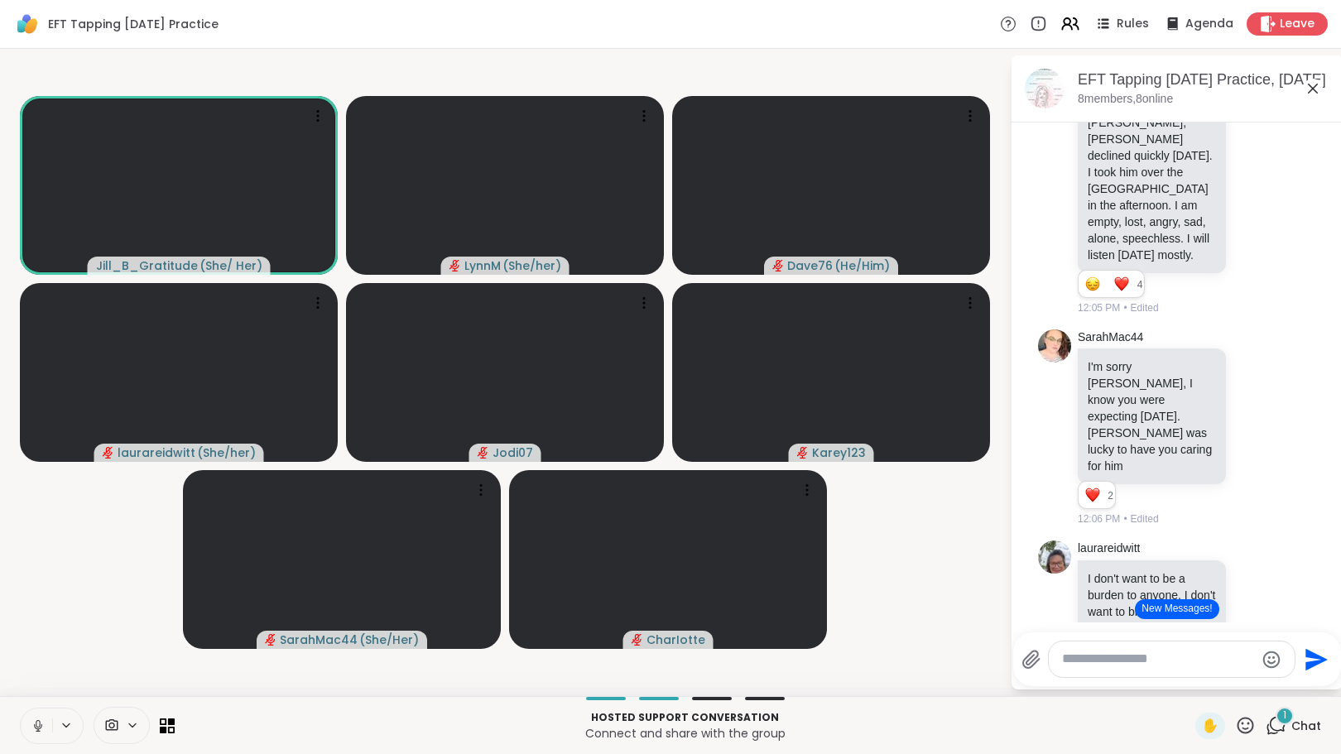
drag, startPoint x: 1090, startPoint y: 665, endPoint x: 1082, endPoint y: 656, distance: 11.7
click at [1082, 656] on textarea "Type your message" at bounding box center [1158, 659] width 193 height 17
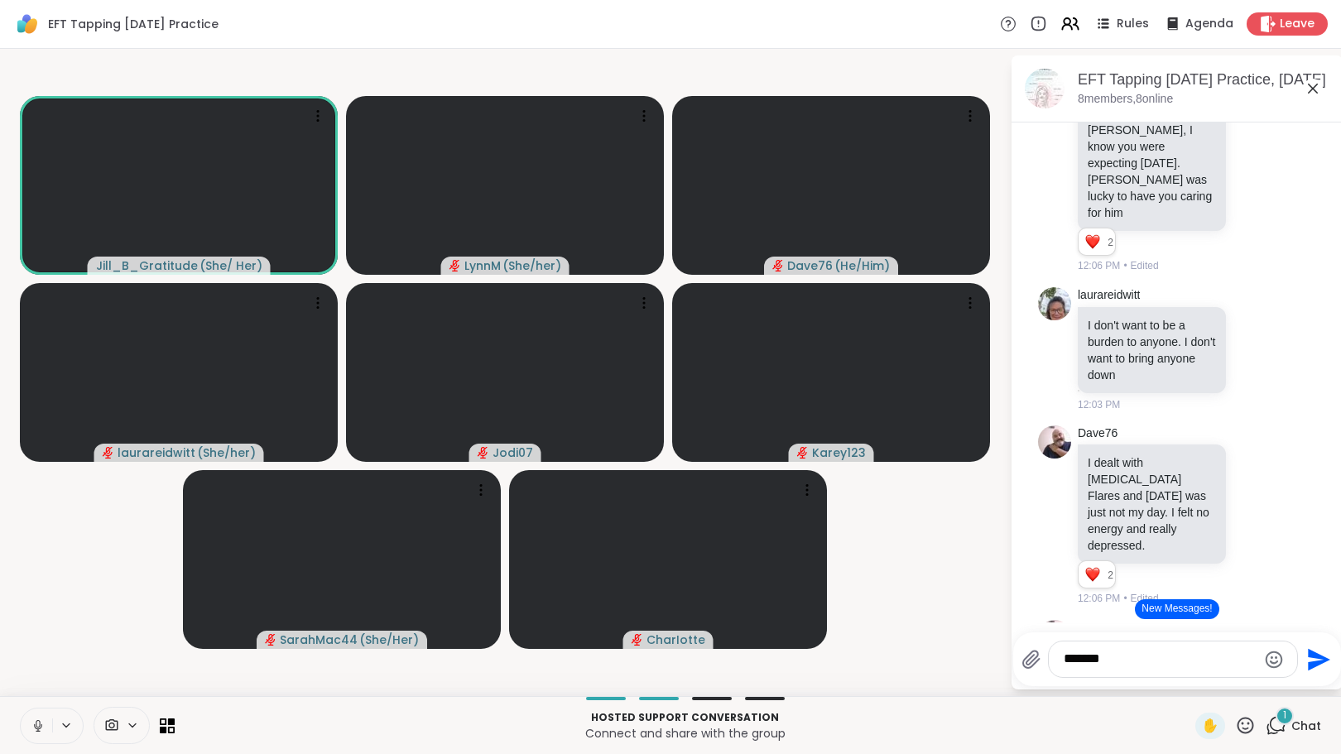
scroll to position [1293, 0]
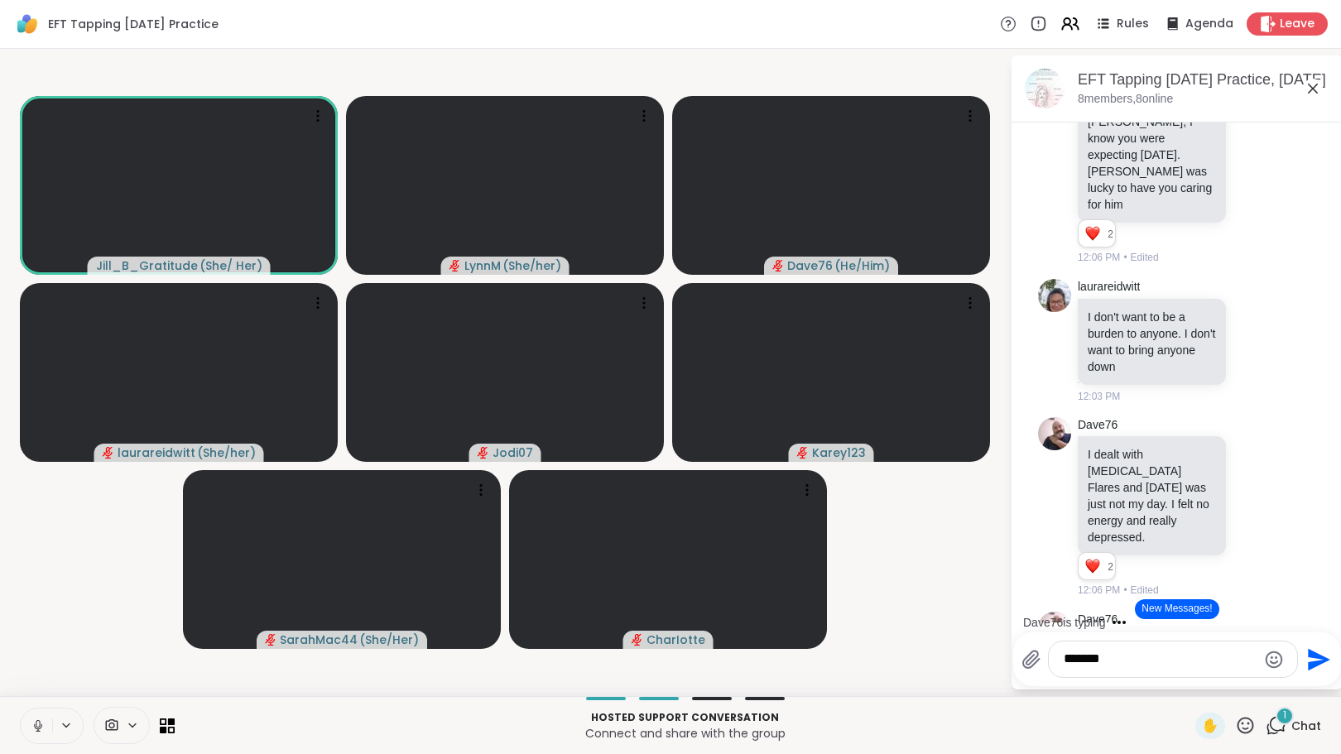
click at [1108, 656] on textarea "******" at bounding box center [1160, 659] width 193 height 17
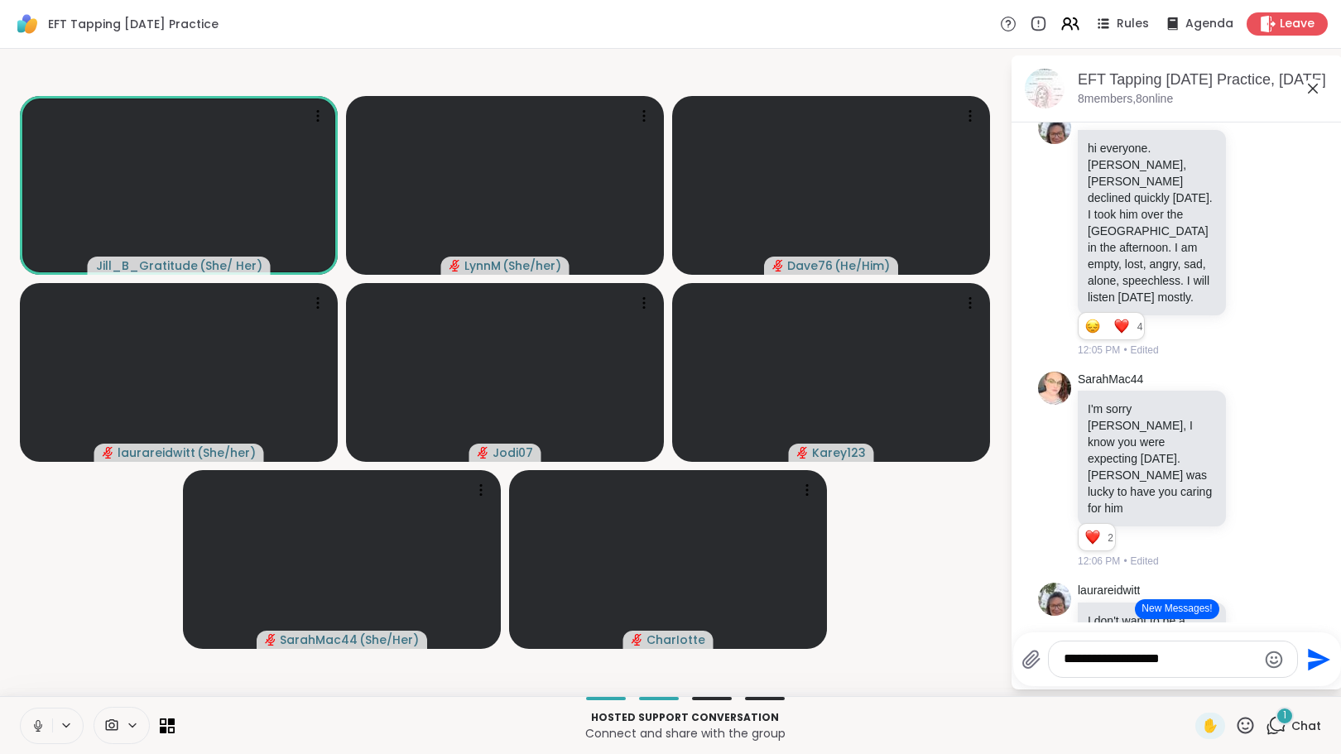
scroll to position [983, 0]
click at [1204, 658] on textarea "**********" at bounding box center [1160, 659] width 193 height 17
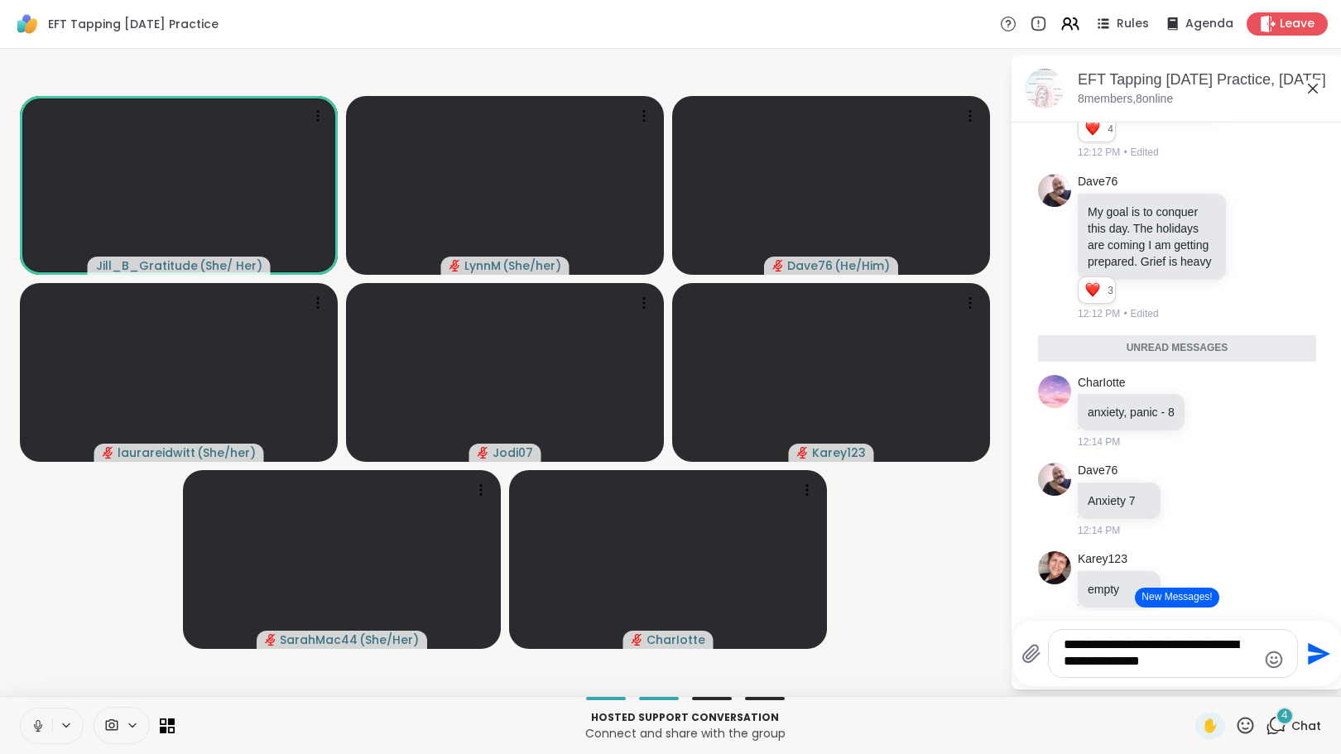
scroll to position [2687, 0]
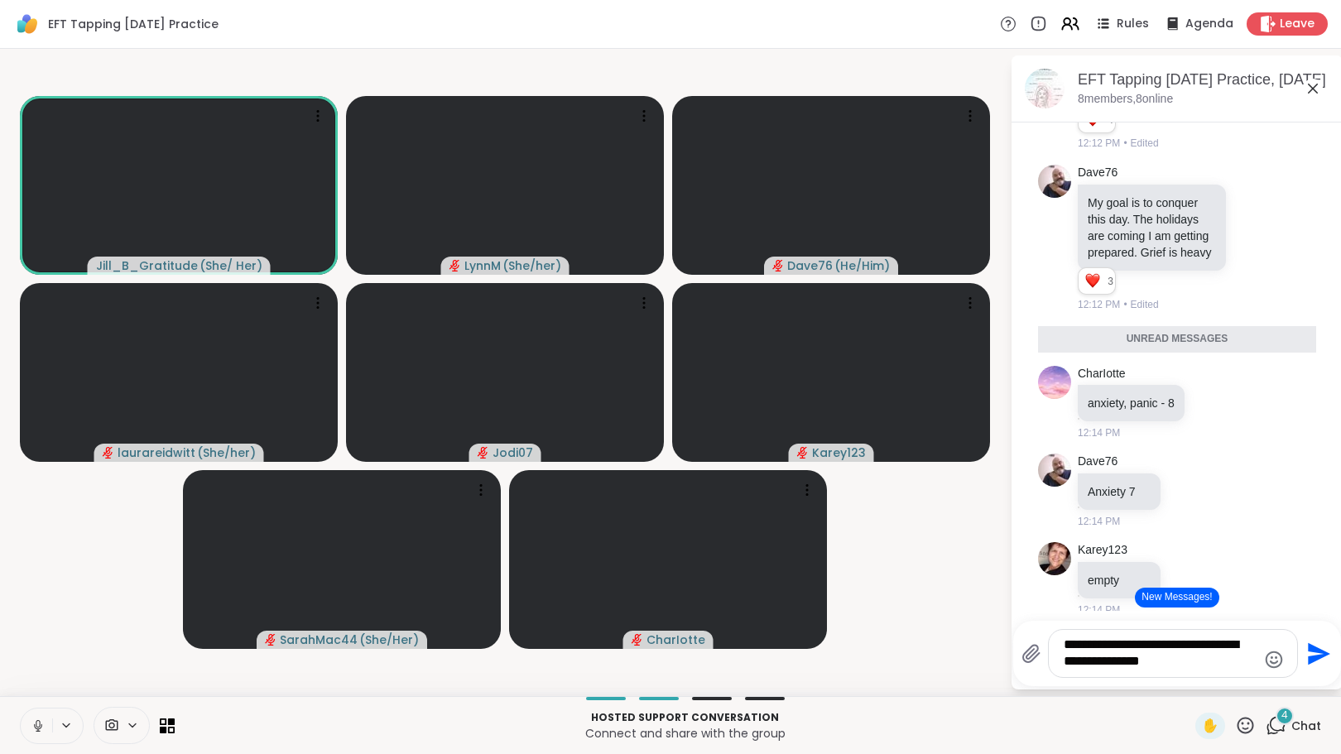
click at [1194, 670] on textarea "**********" at bounding box center [1160, 654] width 193 height 34
click at [1189, 664] on textarea "**********" at bounding box center [1160, 654] width 193 height 34
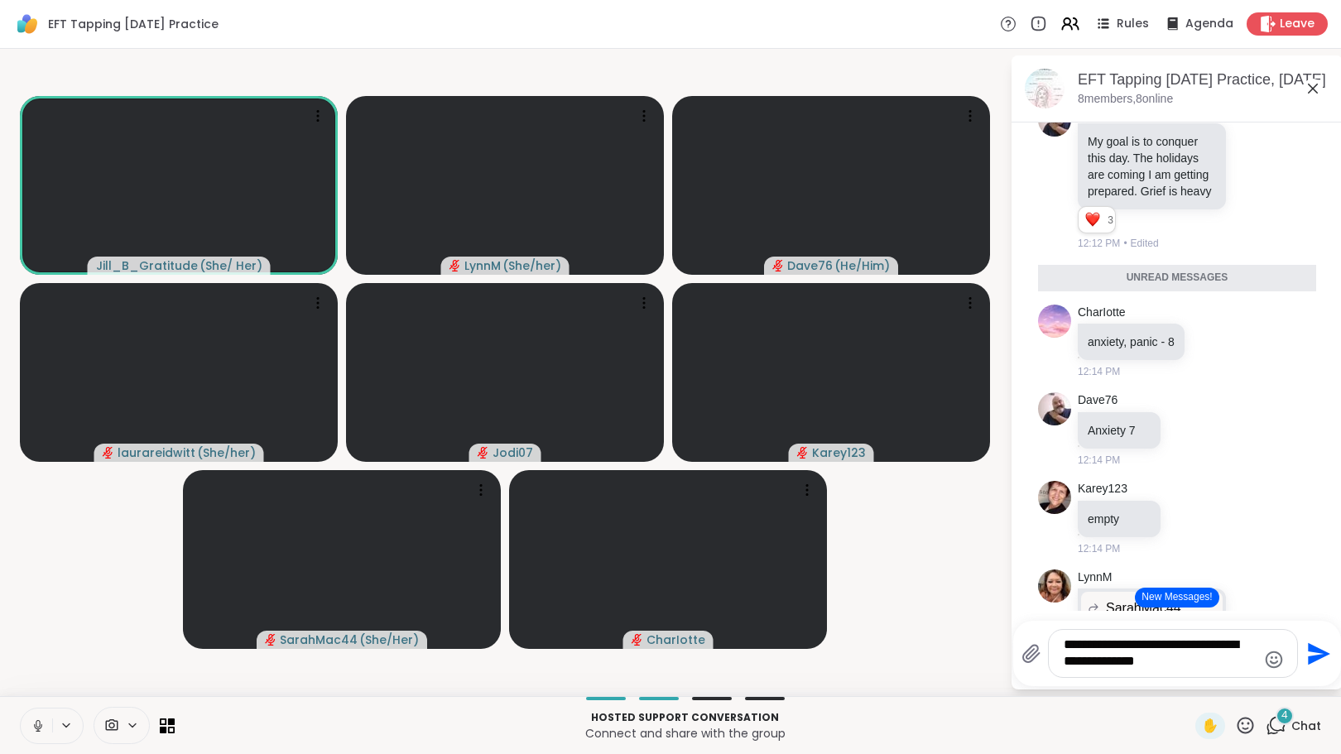
scroll to position [2755, 0]
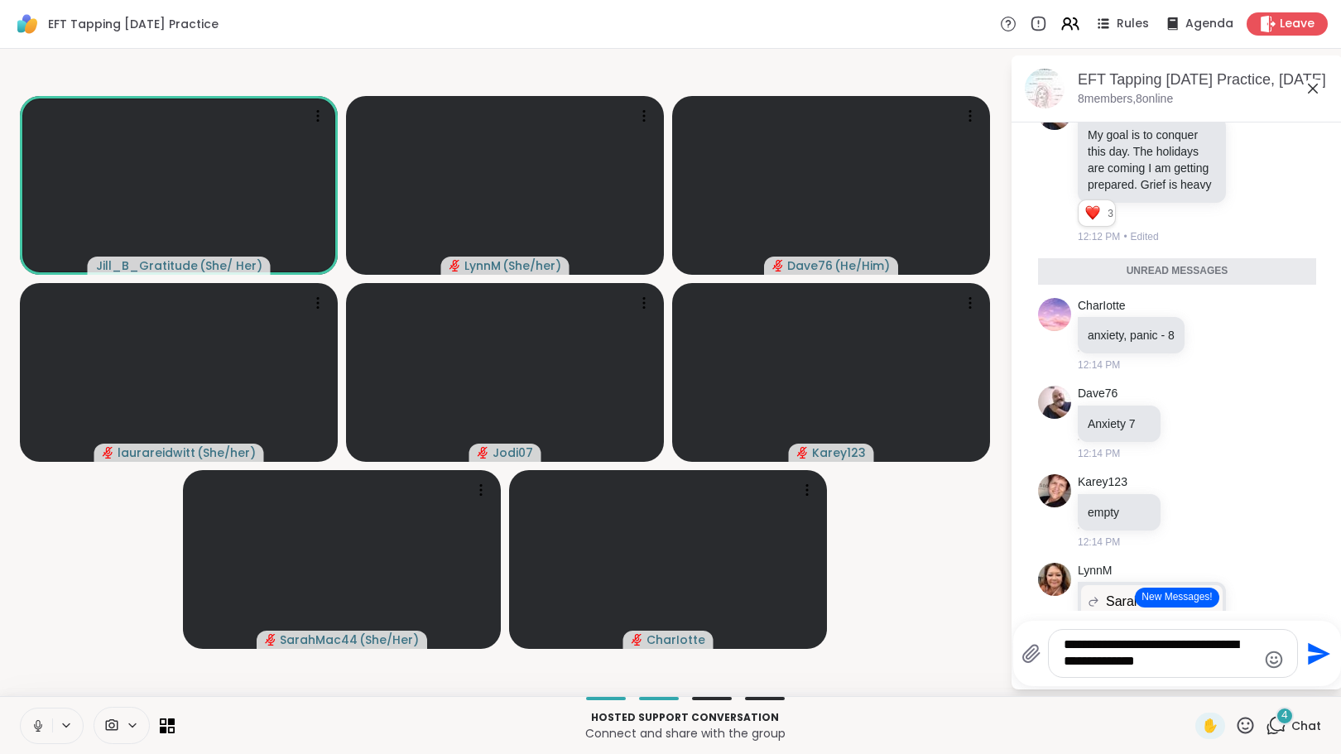
click at [1223, 667] on textarea "**********" at bounding box center [1160, 654] width 193 height 34
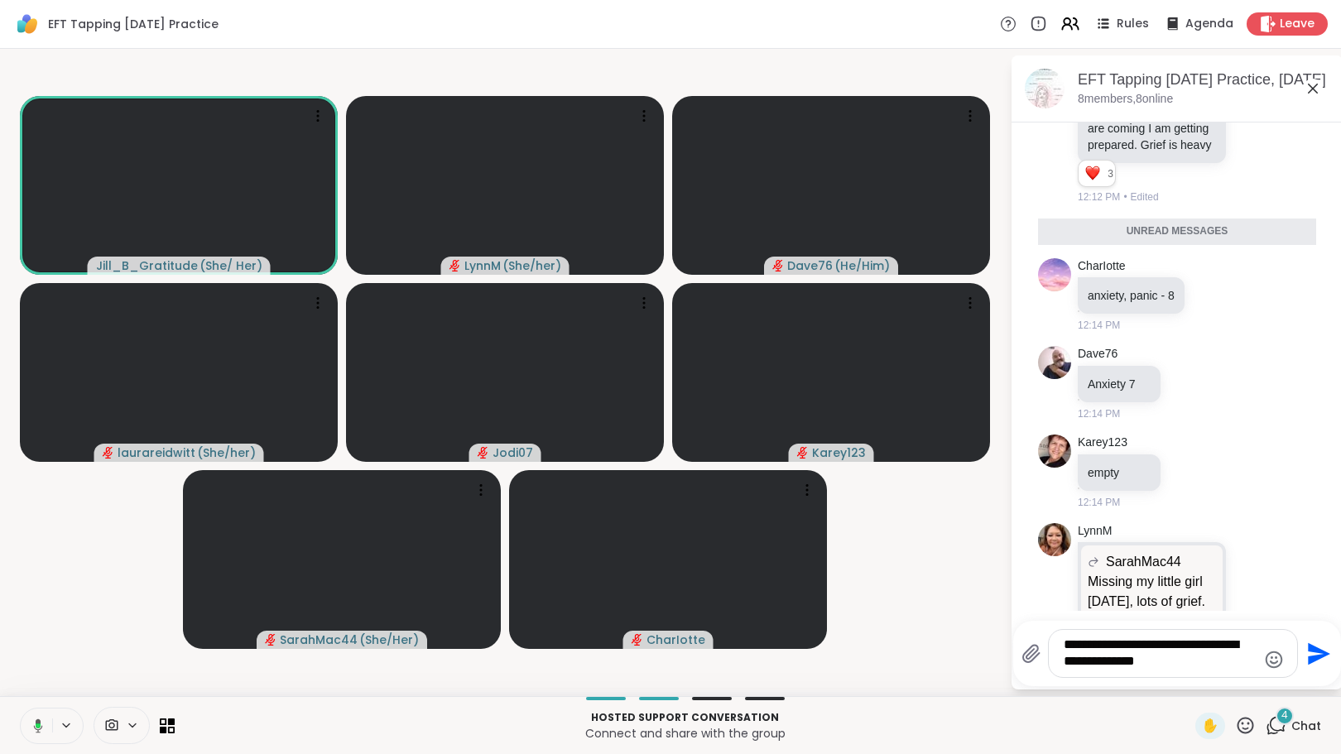
scroll to position [2813, 0]
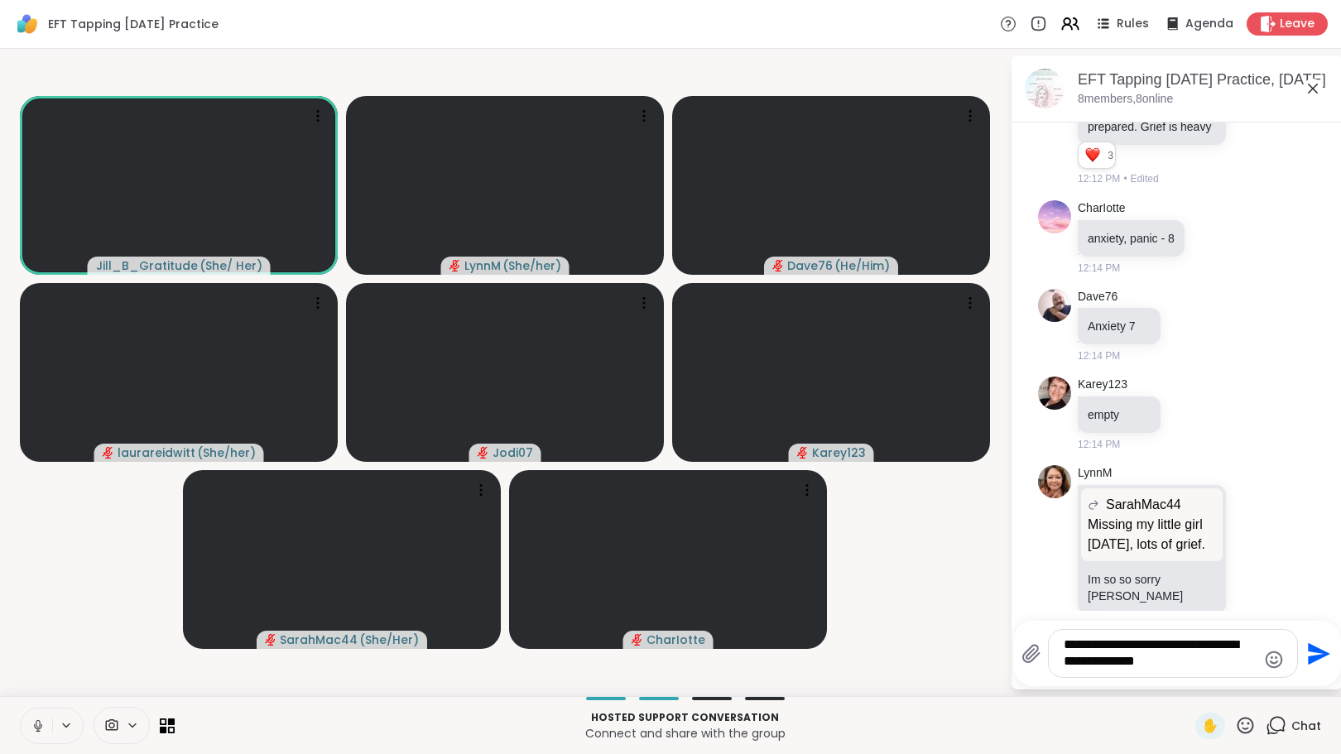
click at [1204, 666] on textarea "**********" at bounding box center [1160, 654] width 193 height 34
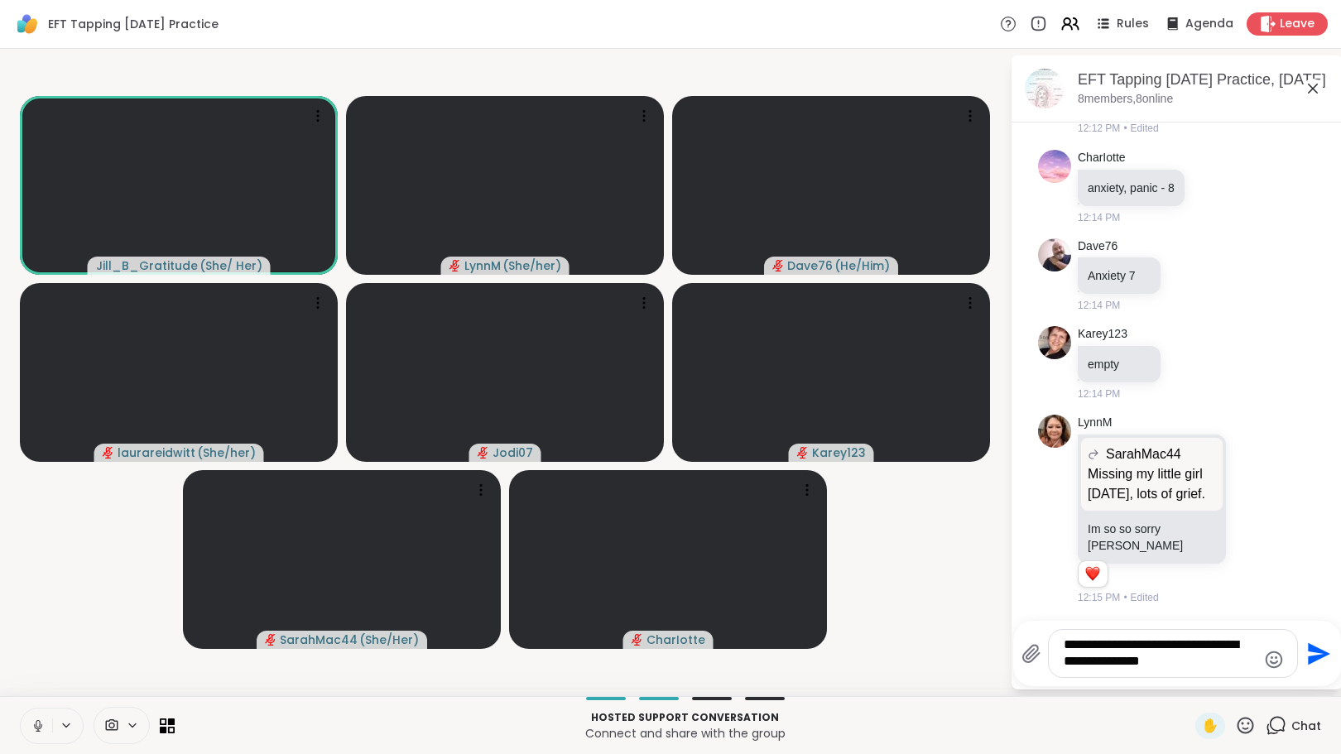
scroll to position [2885, 0]
click at [1211, 662] on textarea "**********" at bounding box center [1160, 654] width 193 height 34
click at [1214, 664] on textarea "**********" at bounding box center [1160, 654] width 193 height 34
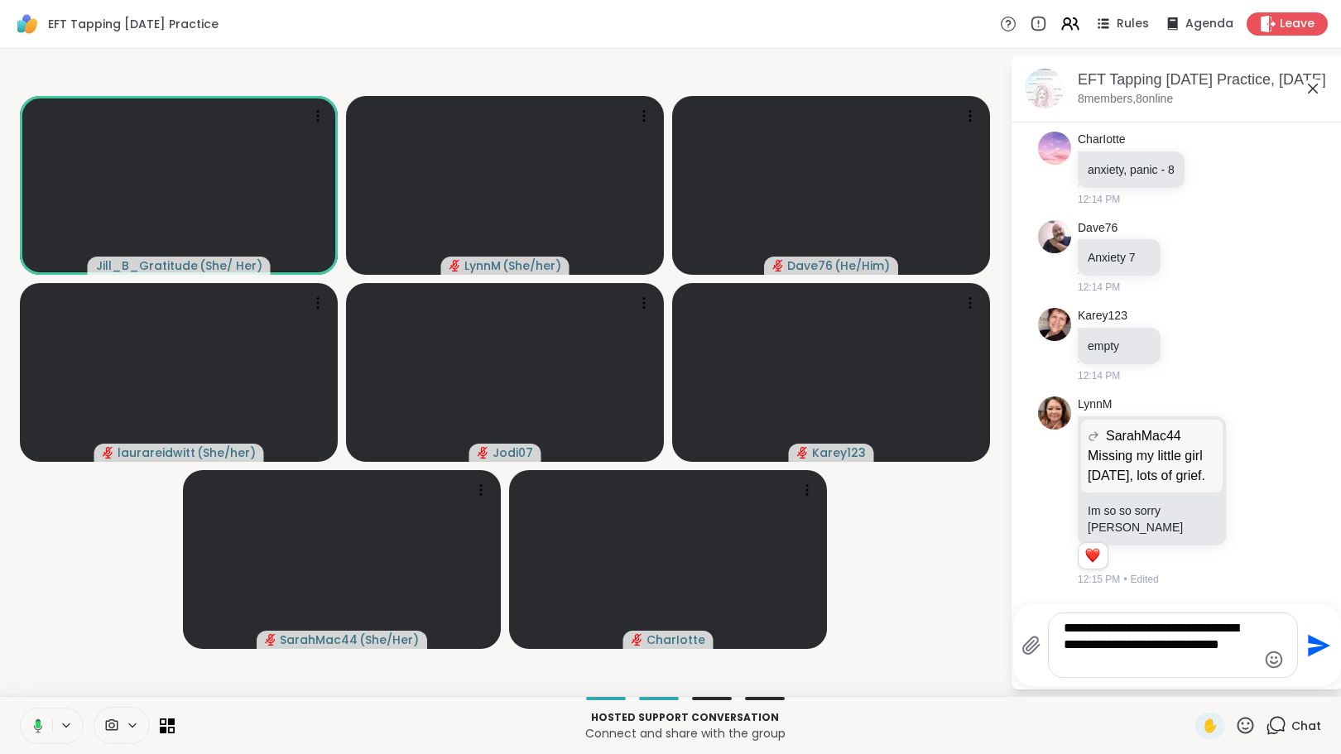
click at [1171, 647] on textarea "**********" at bounding box center [1160, 645] width 193 height 50
click at [1166, 664] on textarea "**********" at bounding box center [1160, 645] width 193 height 50
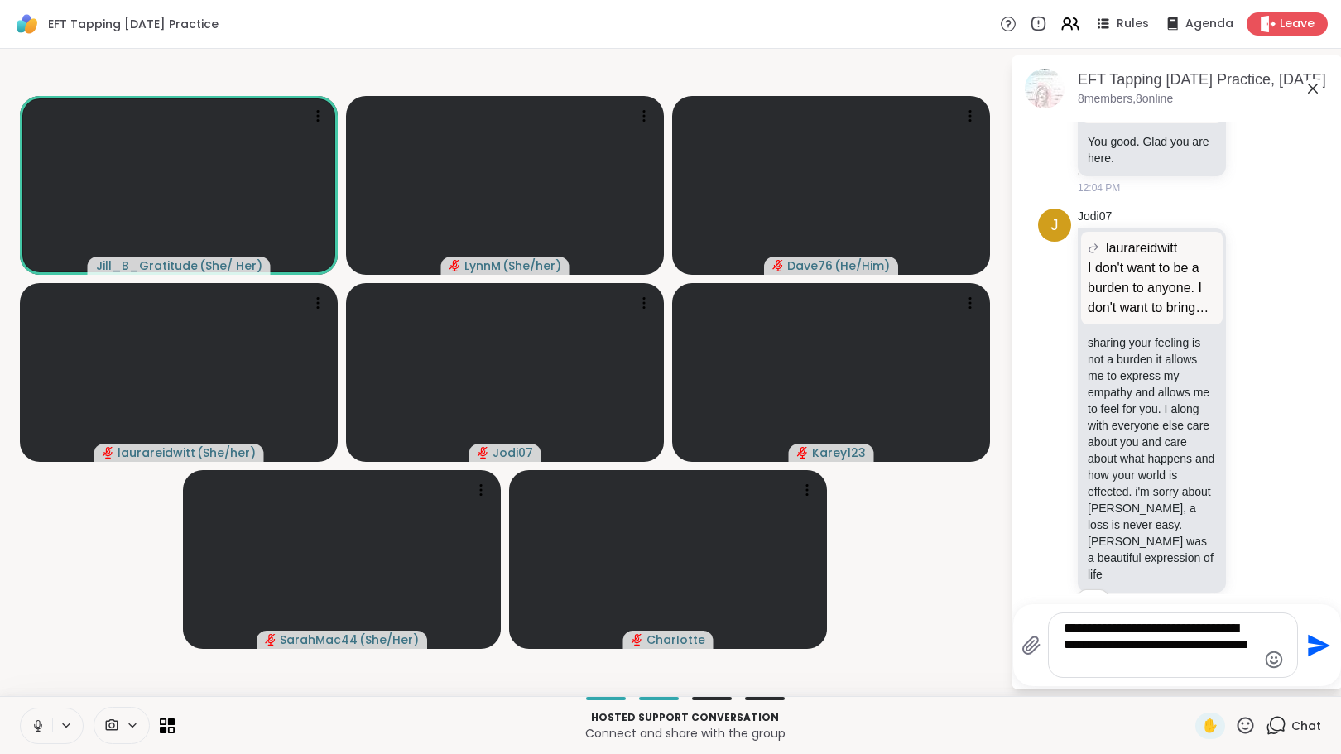
scroll to position [1877, 0]
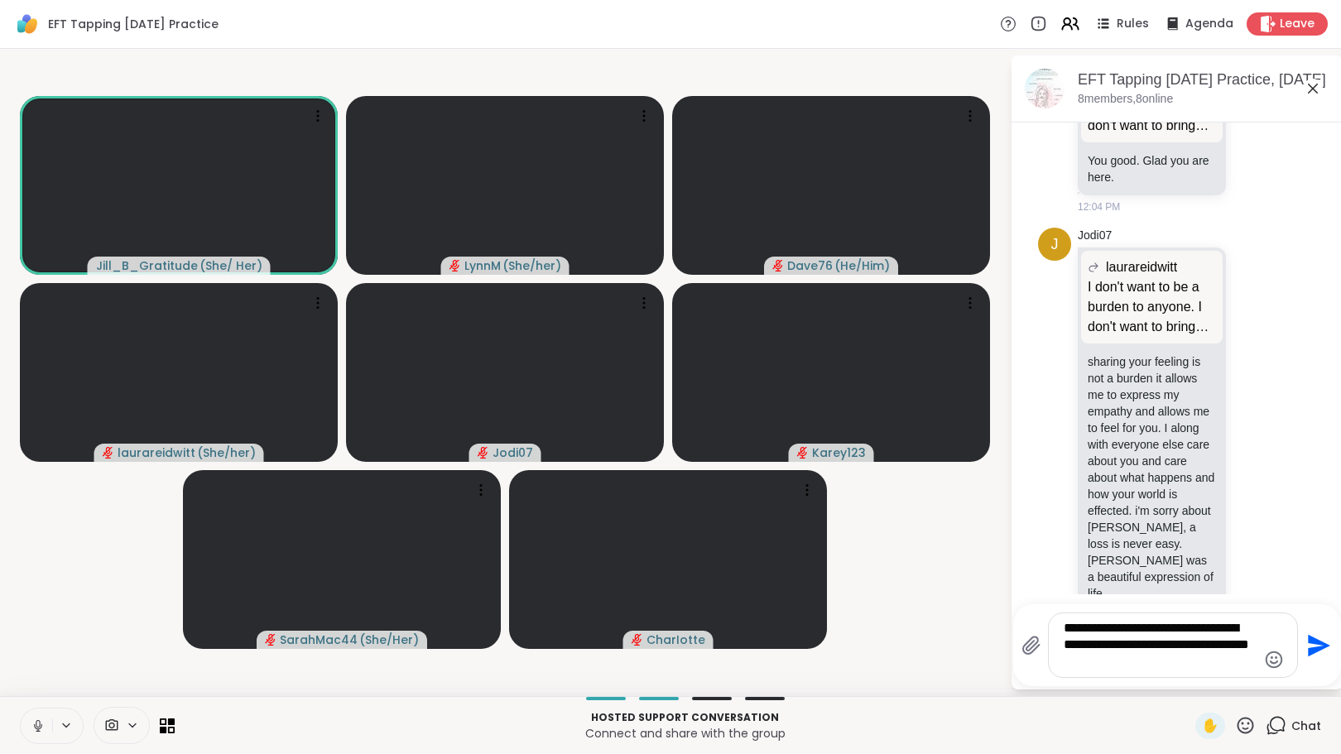
drag, startPoint x: 1325, startPoint y: 411, endPoint x: 1311, endPoint y: 334, distance: 78.3
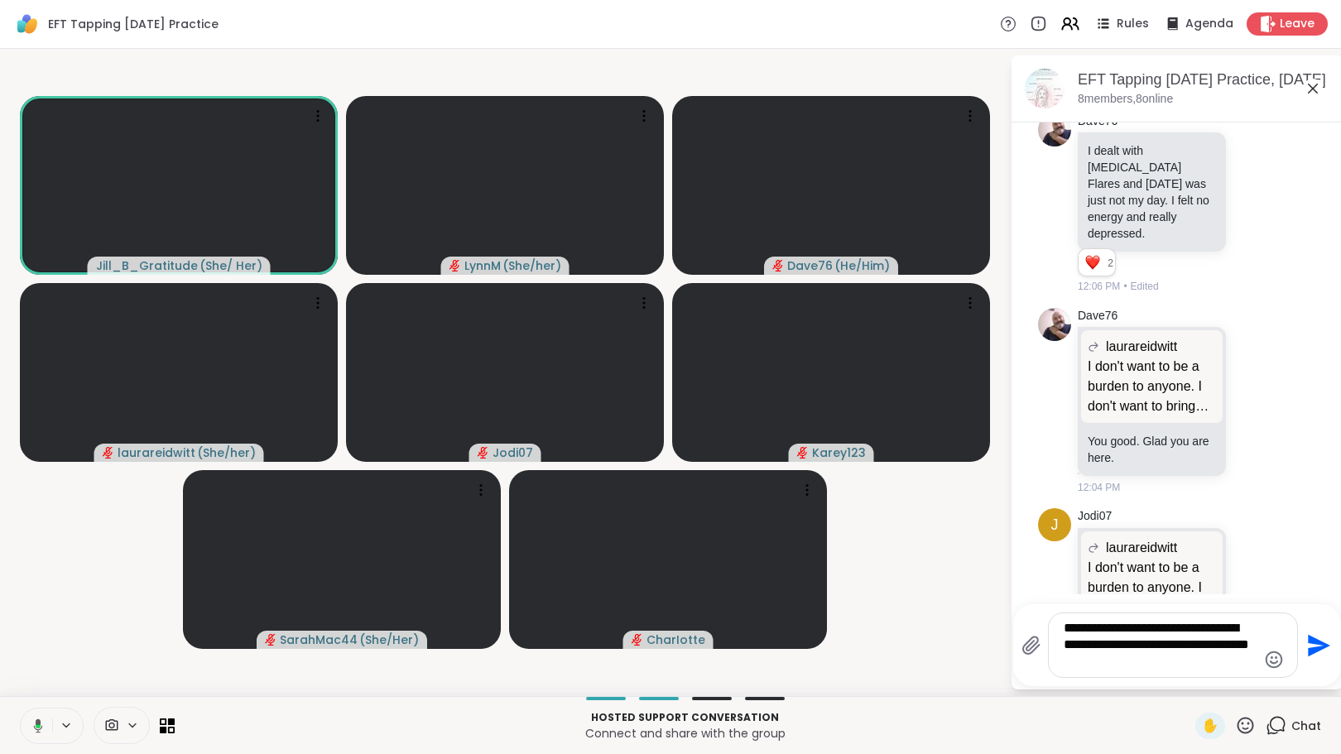
scroll to position [1625, 0]
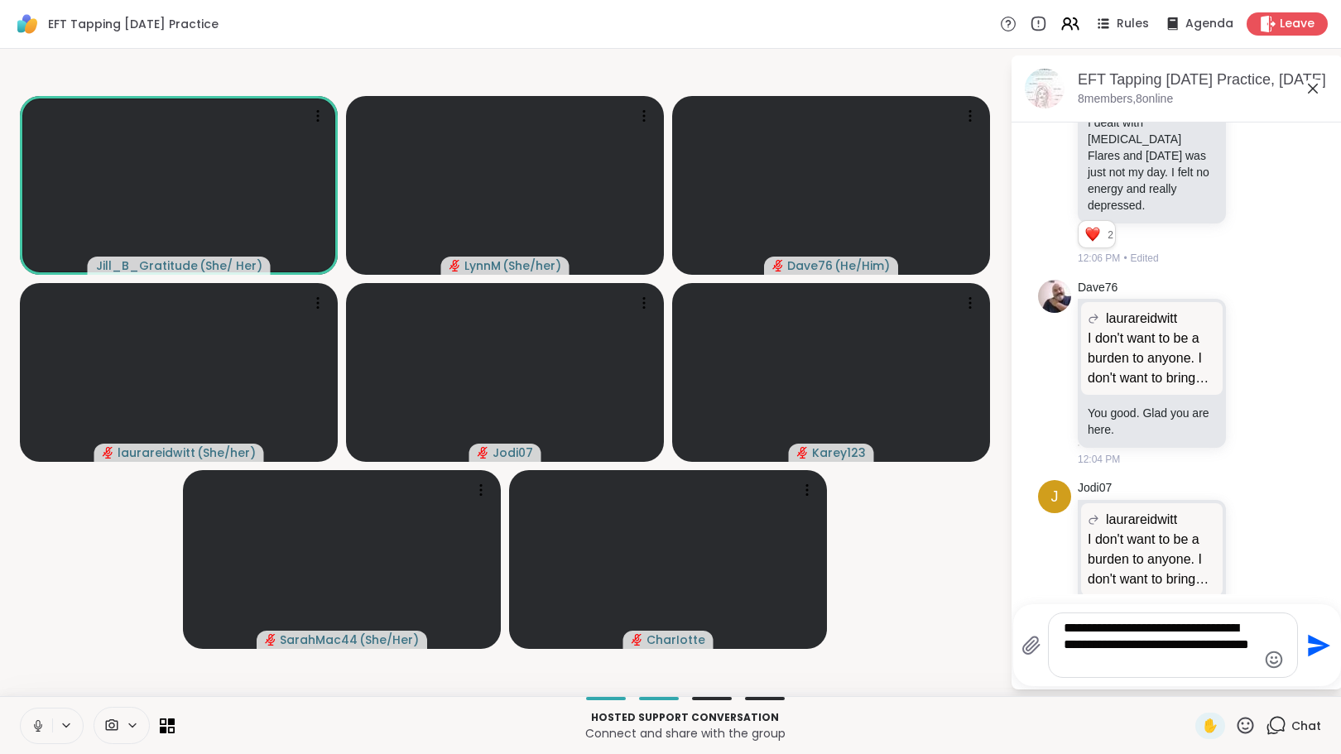
click at [1165, 631] on textarea "**********" at bounding box center [1160, 645] width 193 height 50
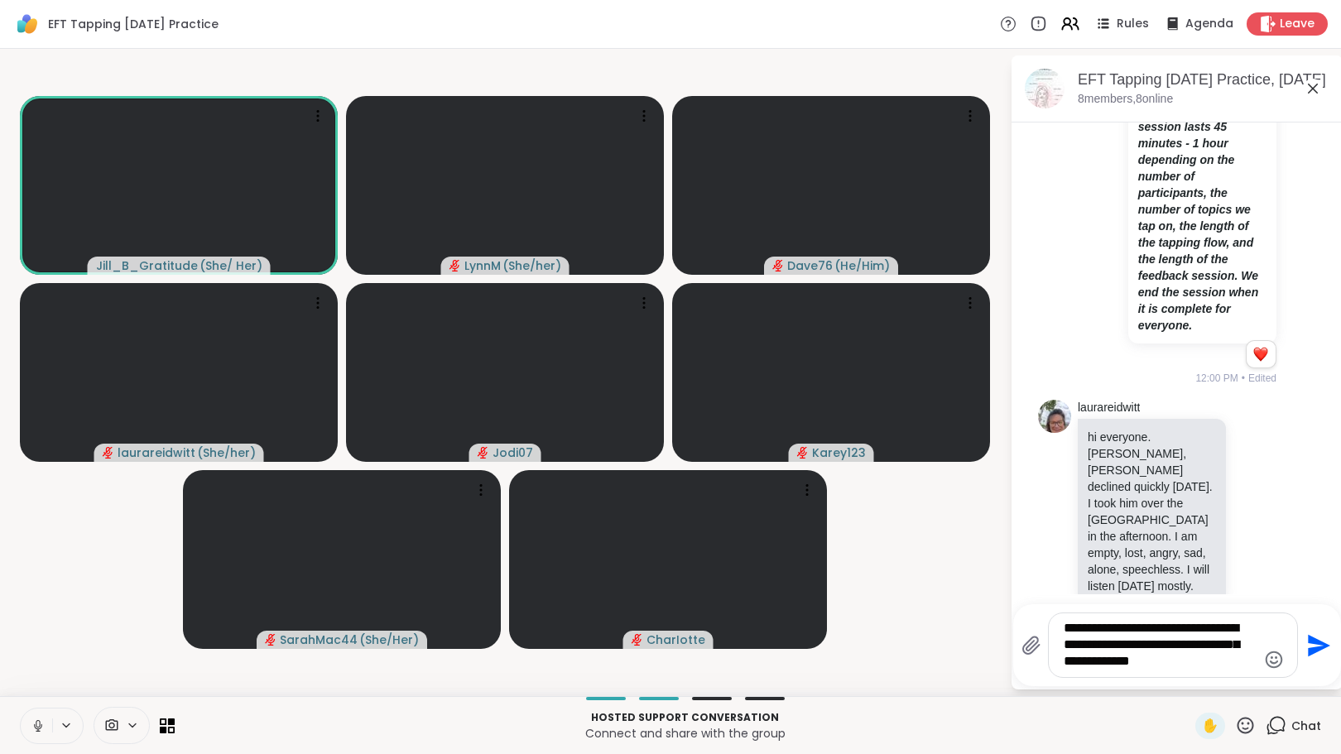
scroll to position [858, 0]
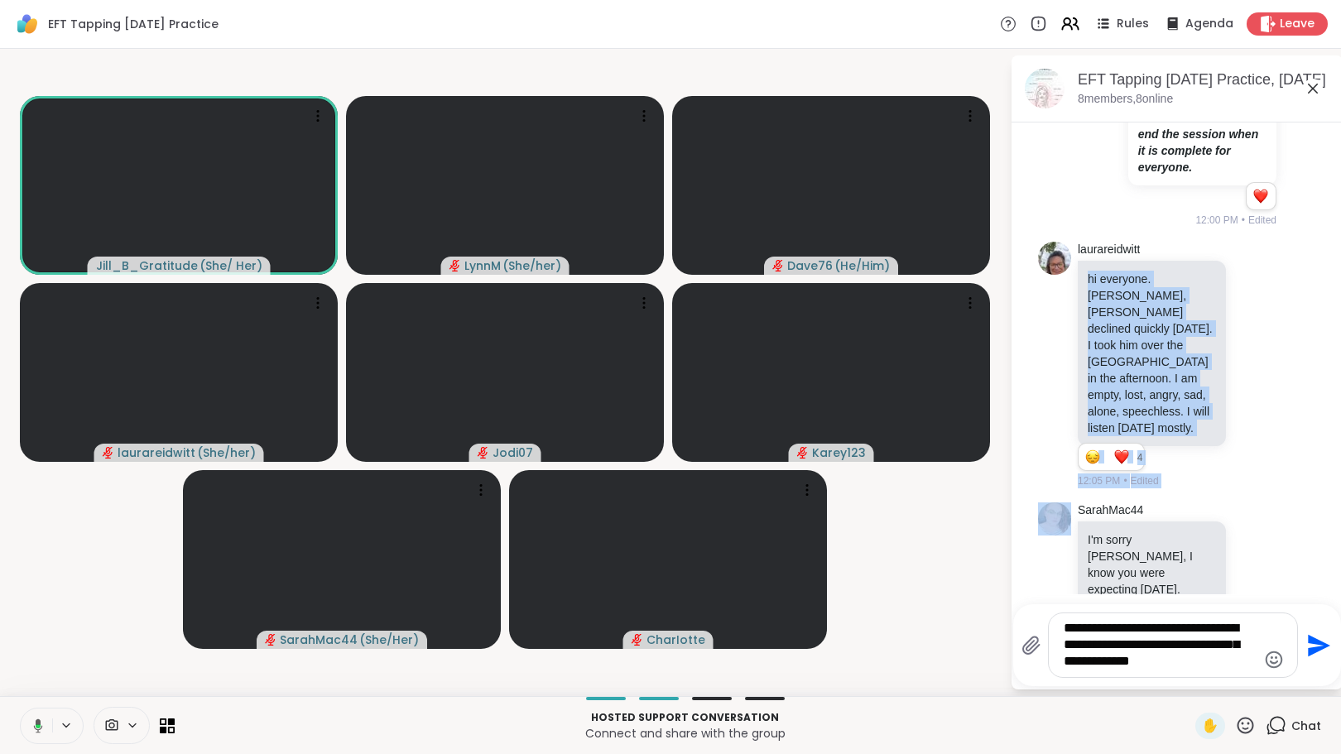
drag, startPoint x: 1329, startPoint y: 262, endPoint x: 1330, endPoint y: 340, distance: 78.6
click at [1328, 340] on html "EFT Tapping [DATE] Practice Rules Agenda Leave Jill_B_Gratitude ( She/ Her ) [P…" at bounding box center [670, 377] width 1341 height 754
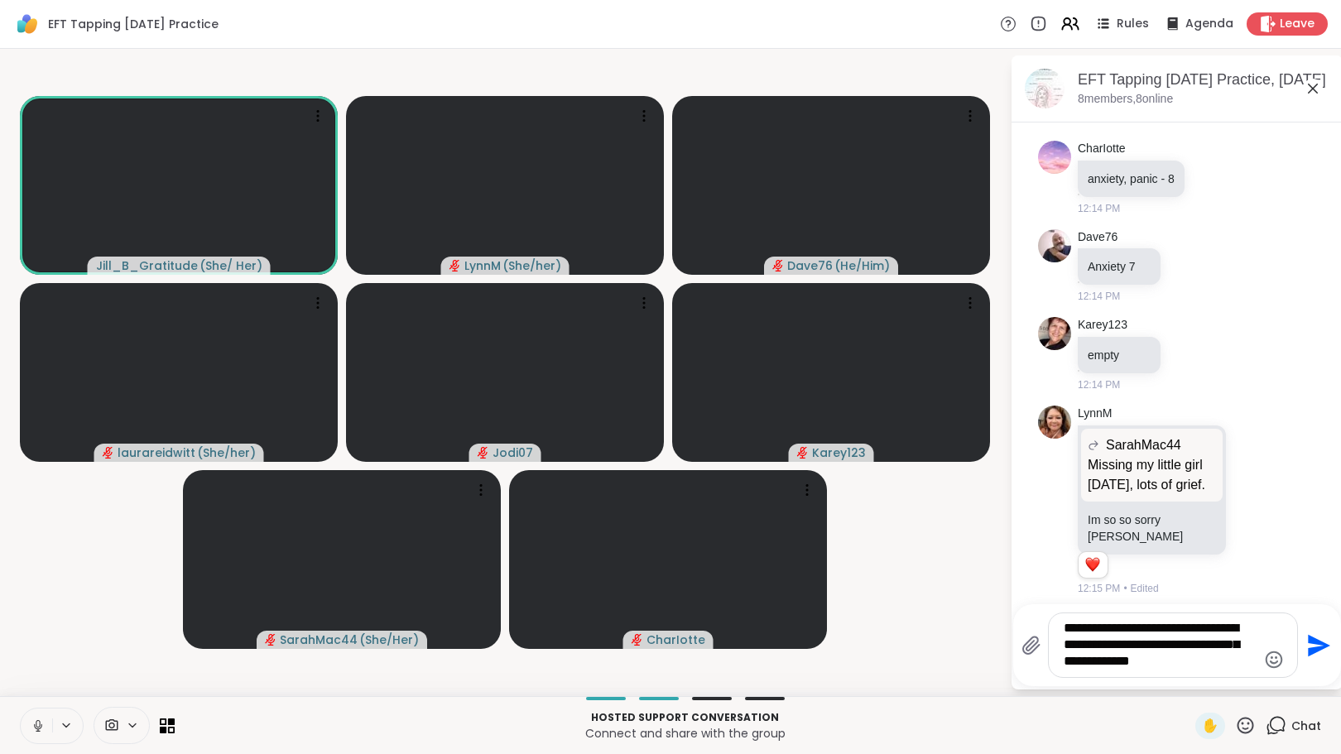
scroll to position [2902, 0]
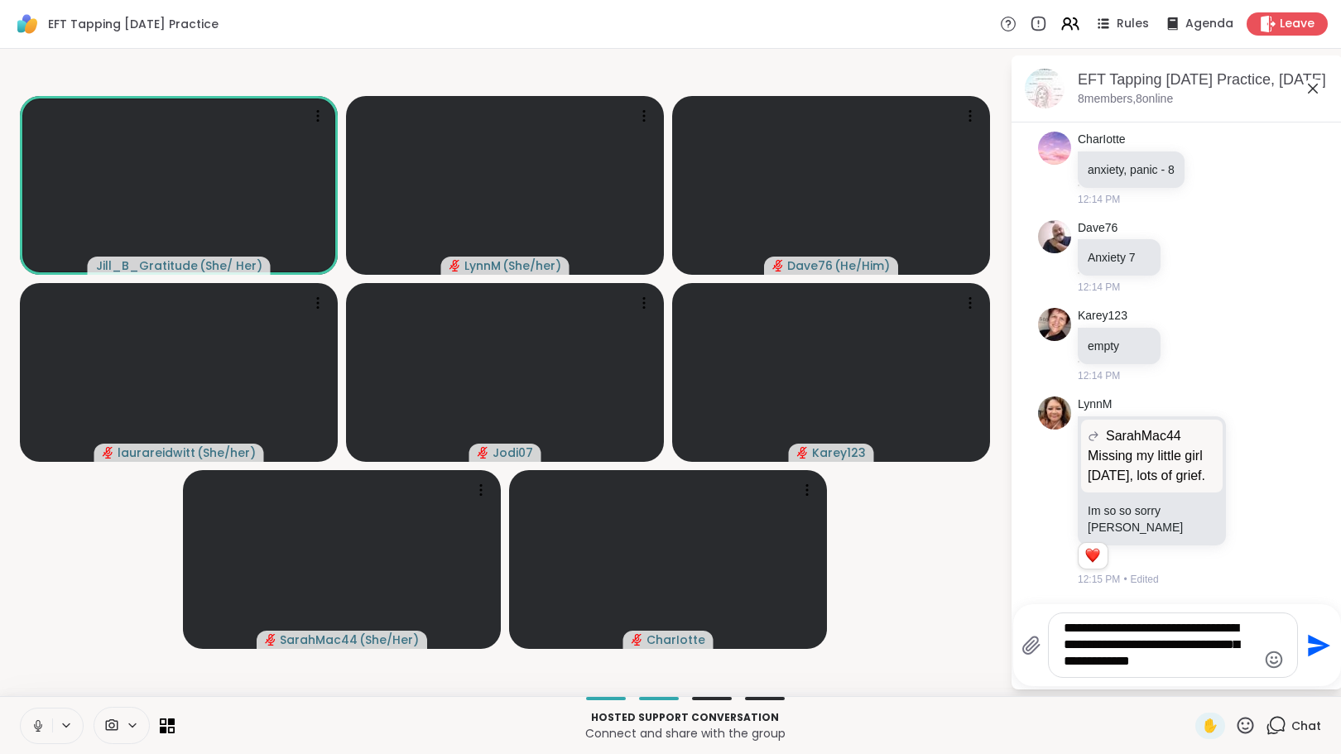
click at [1206, 660] on textarea "**********" at bounding box center [1160, 645] width 193 height 50
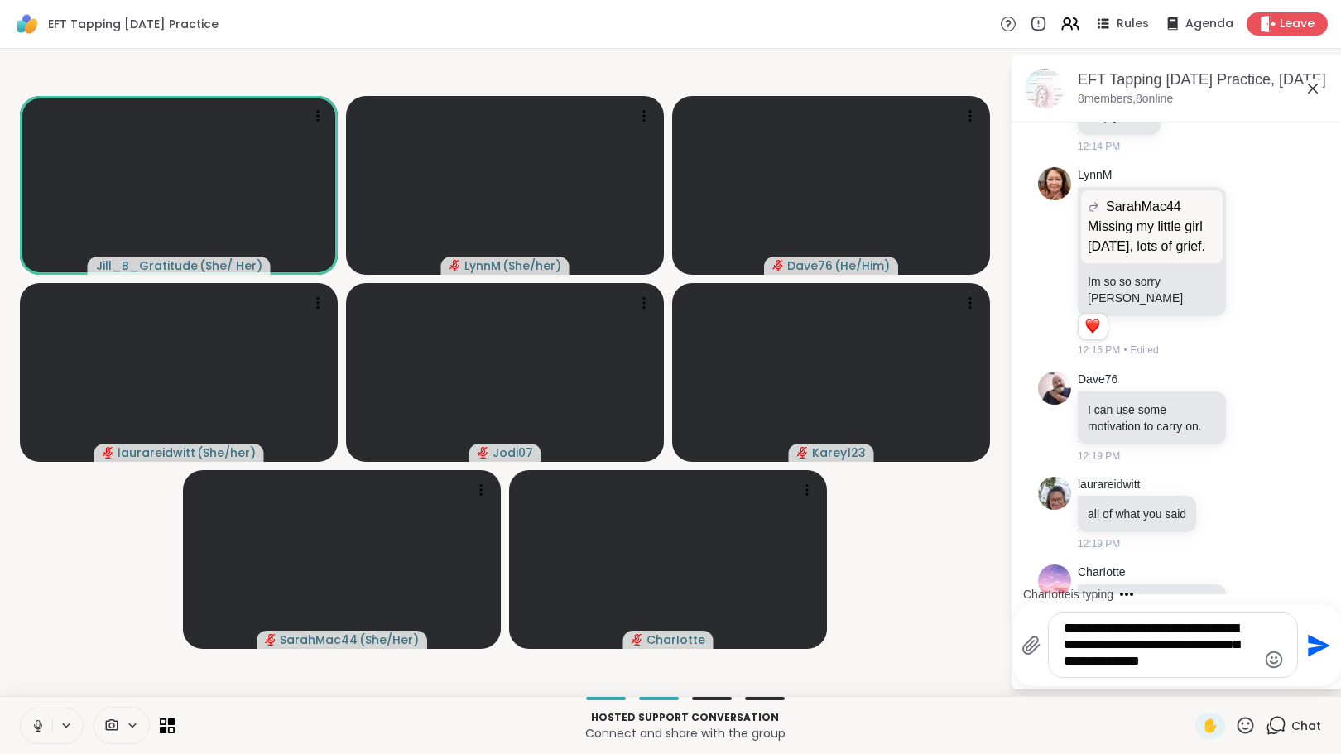
scroll to position [3216, 0]
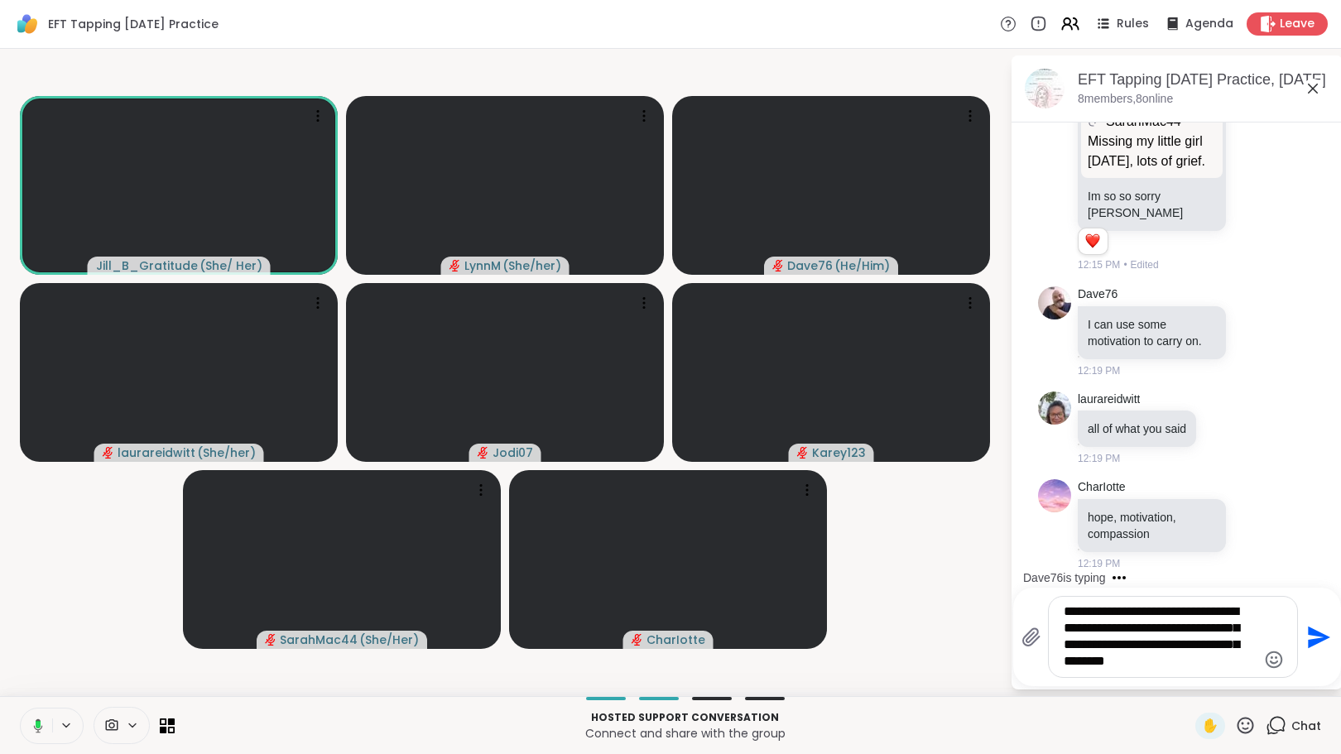
type textarea "**********"
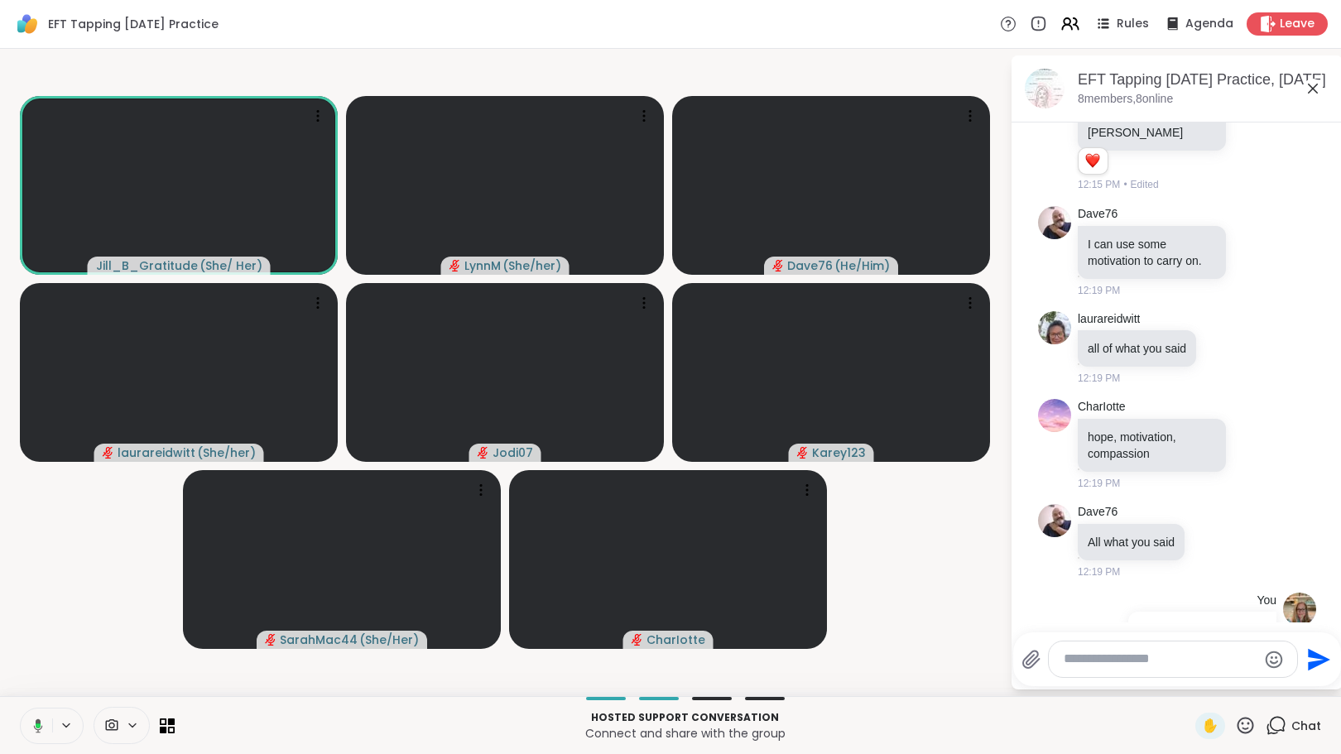
scroll to position [3447, 0]
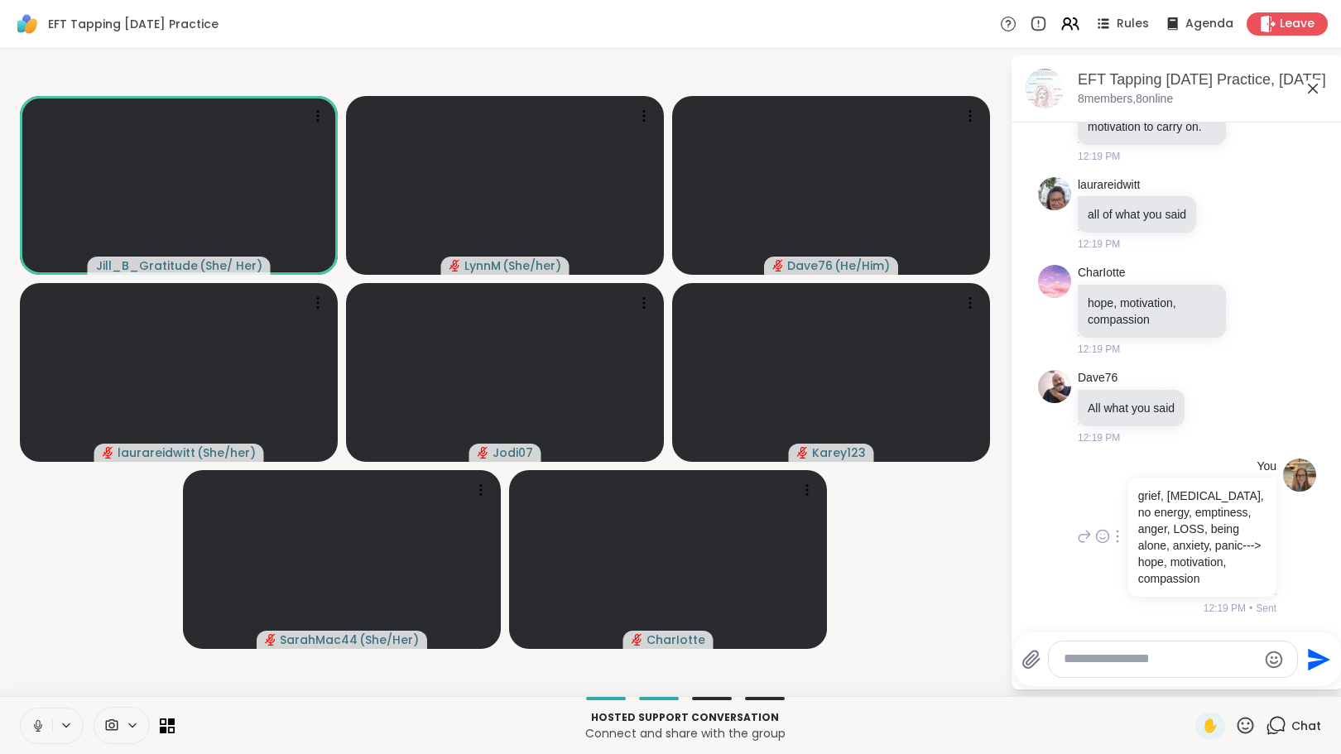
click at [1116, 536] on icon at bounding box center [1117, 536] width 3 height 13
click at [1132, 555] on icon at bounding box center [1137, 560] width 17 height 17
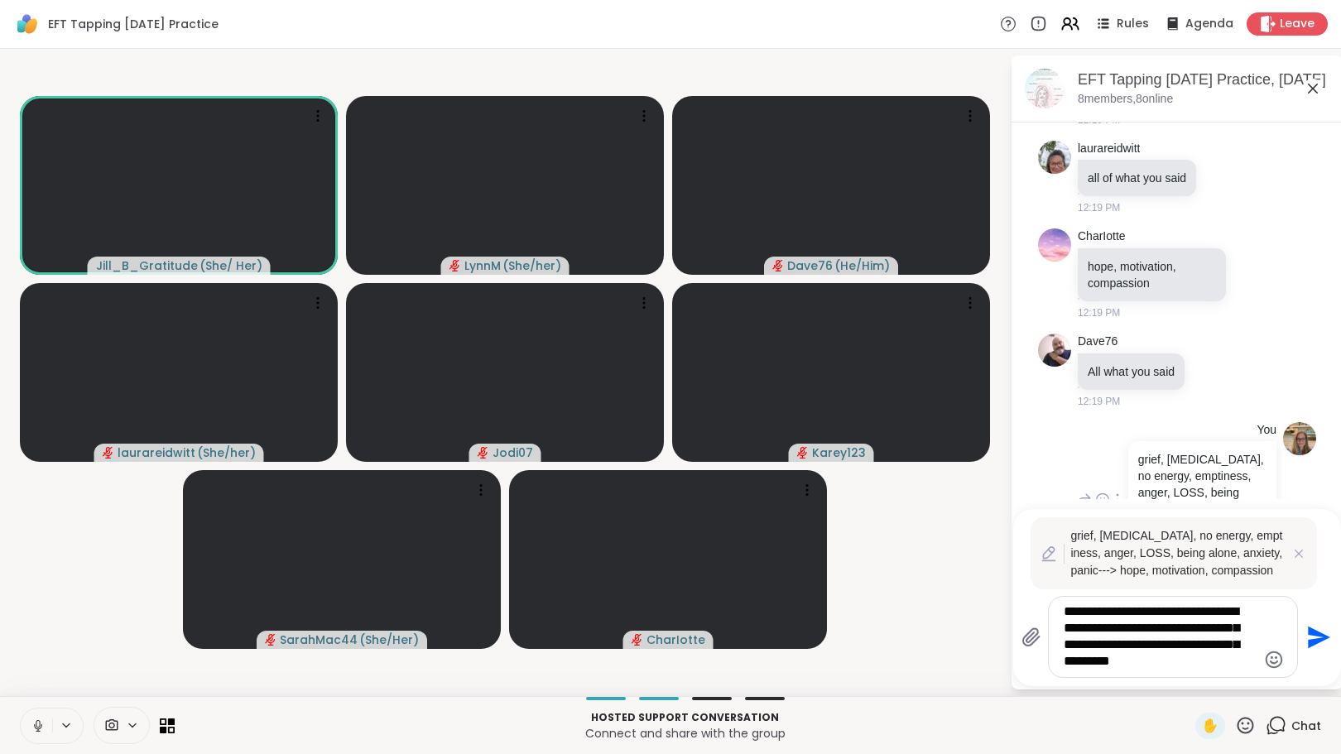
click at [1219, 661] on textarea "**********" at bounding box center [1160, 636] width 193 height 67
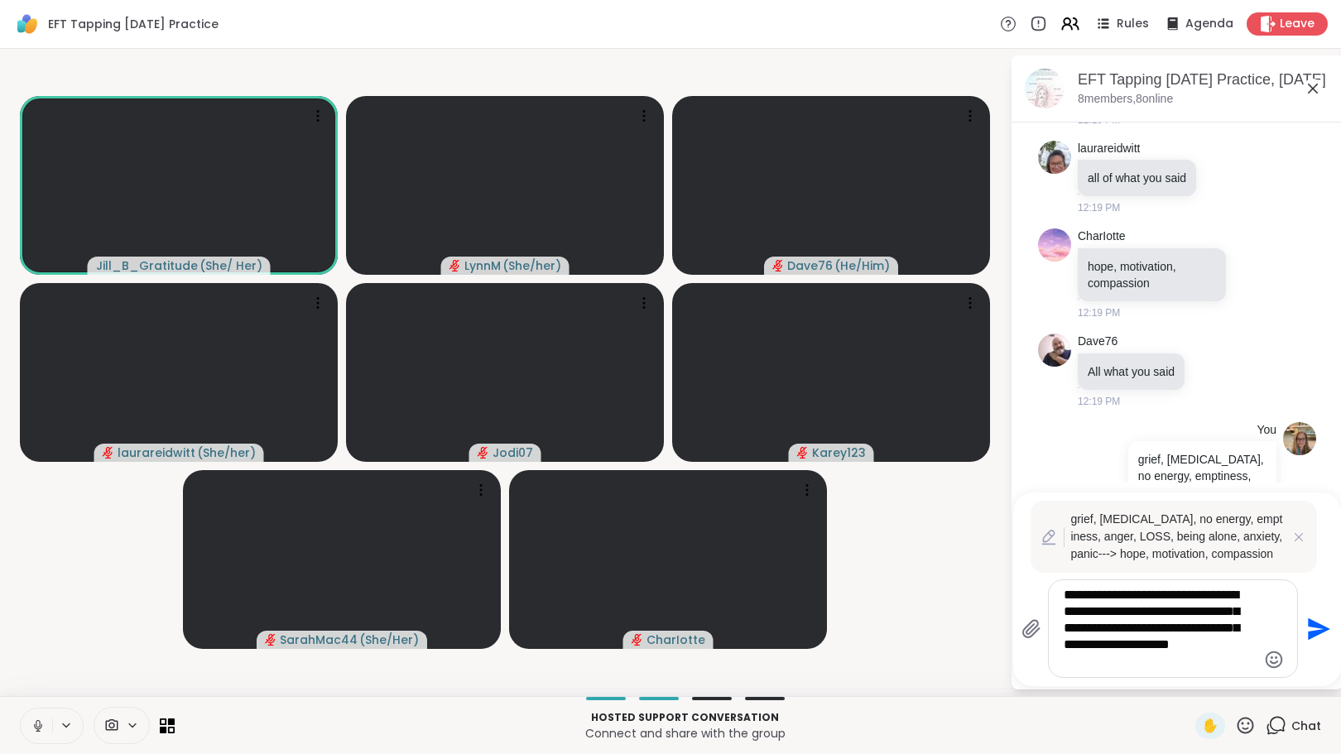
type textarea "**********"
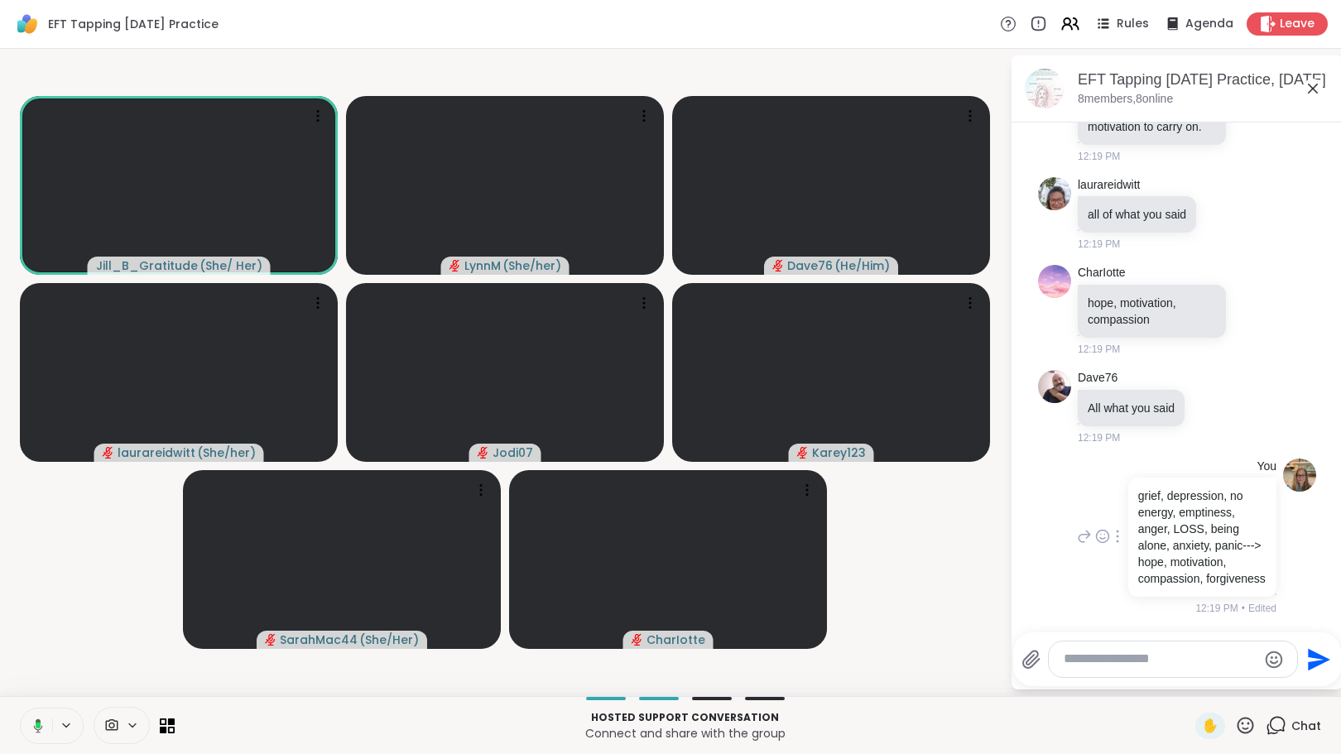
click at [1116, 543] on icon at bounding box center [1117, 536] width 3 height 13
click at [1034, 617] on li "You grief, [MEDICAL_DATA], no energy, emptiness, anger, LOSS, being alone, anxi…" at bounding box center [1177, 537] width 300 height 171
